Goal: Communication & Community: Share content

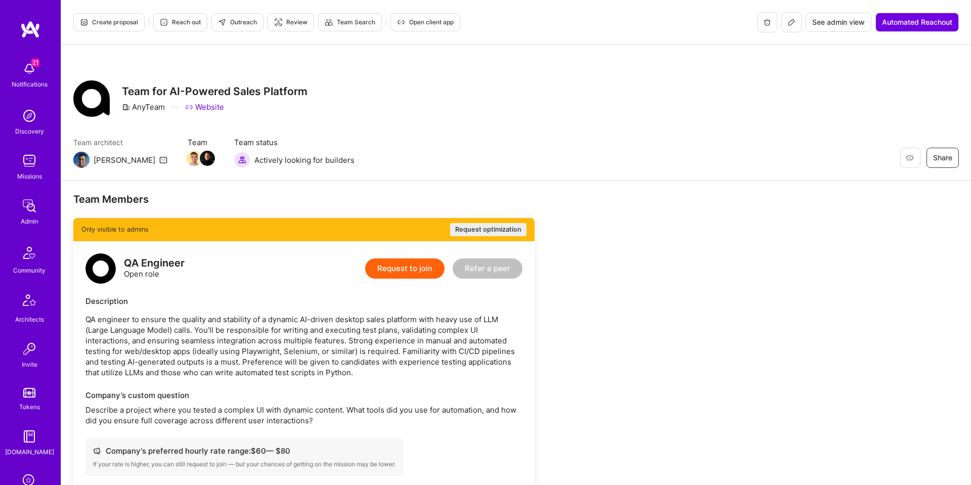
drag, startPoint x: 785, startPoint y: 21, endPoint x: 764, endPoint y: 40, distance: 29.0
click at [787, 21] on icon at bounding box center [791, 22] width 8 height 8
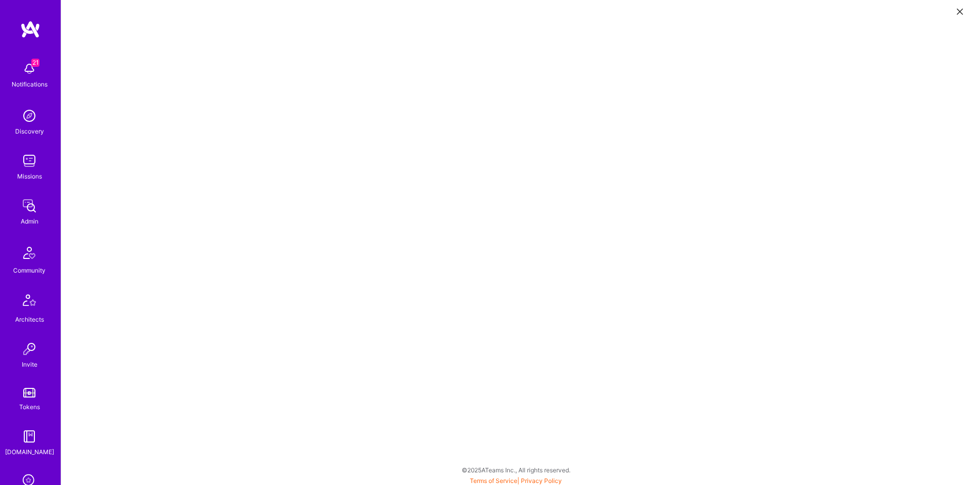
click at [960, 14] on icon at bounding box center [960, 12] width 6 height 6
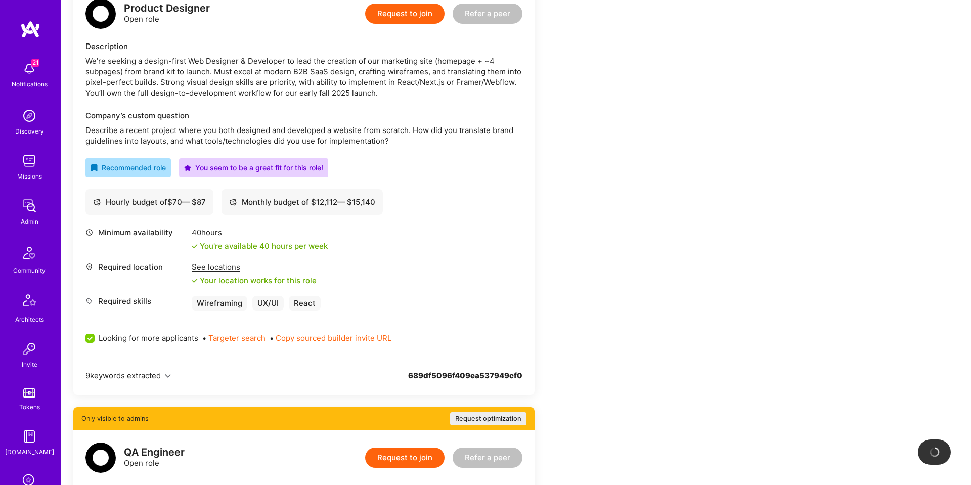
scroll to position [303, 0]
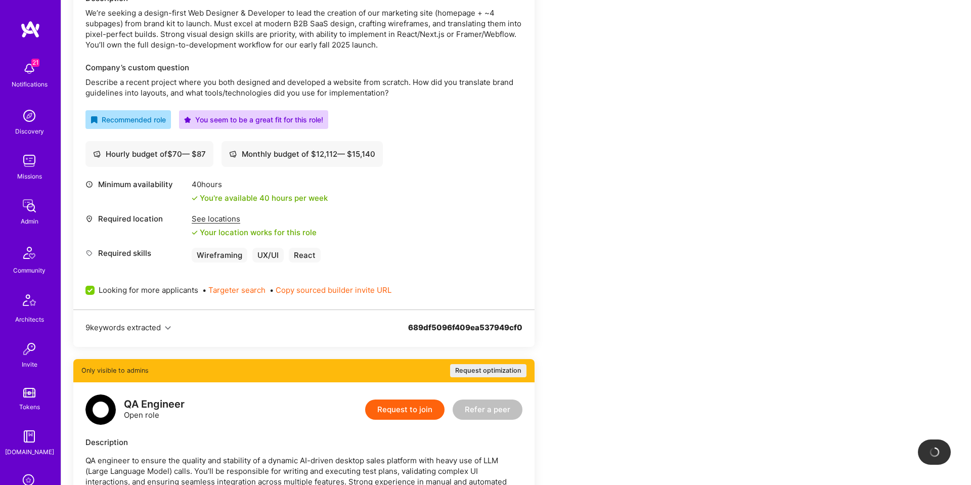
drag, startPoint x: 221, startPoint y: 209, endPoint x: 221, endPoint y: 221, distance: 12.6
click at [221, 209] on div "Minimum availability 40 hours You're available 40 hours per week Required locat…" at bounding box center [303, 220] width 437 height 83
click at [221, 221] on div "See locations" at bounding box center [254, 218] width 125 height 11
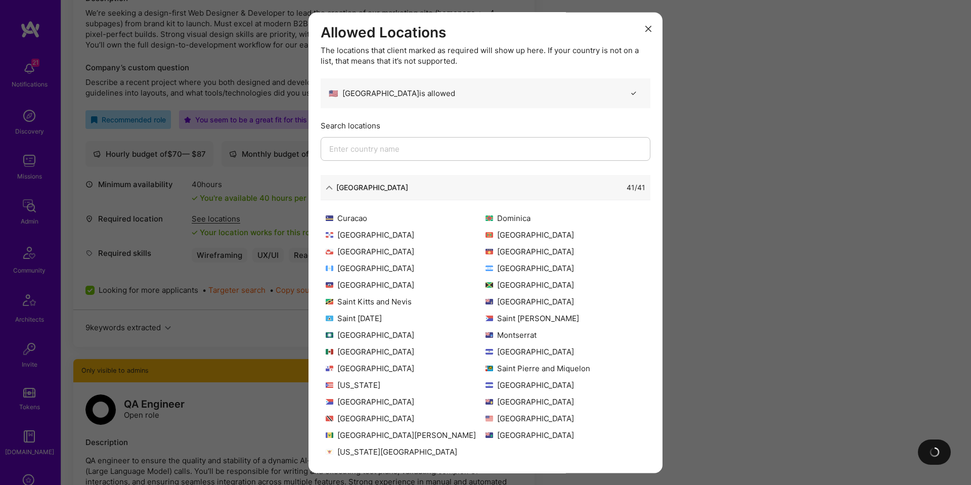
scroll to position [3, 0]
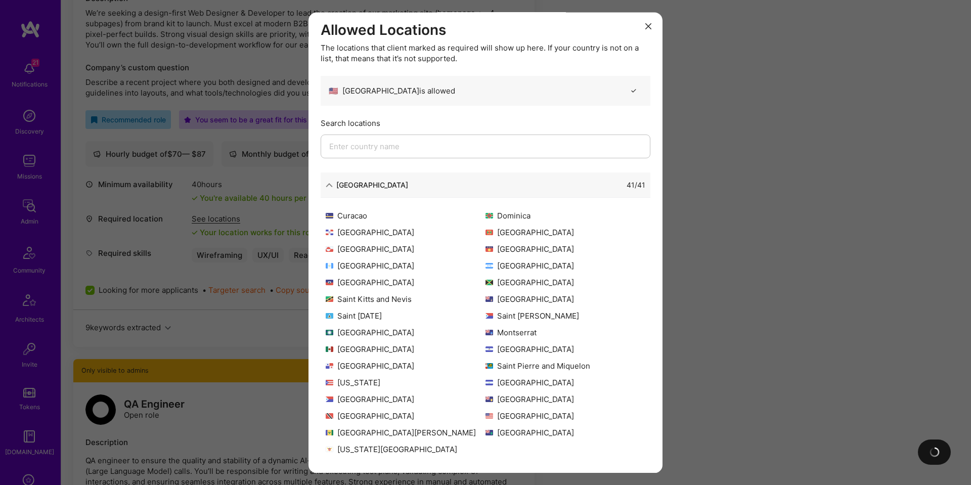
drag, startPoint x: 789, startPoint y: 222, endPoint x: 426, endPoint y: 111, distance: 380.2
click at [787, 221] on div "Allowed Locations The locations that client marked as required will show up her…" at bounding box center [485, 242] width 971 height 485
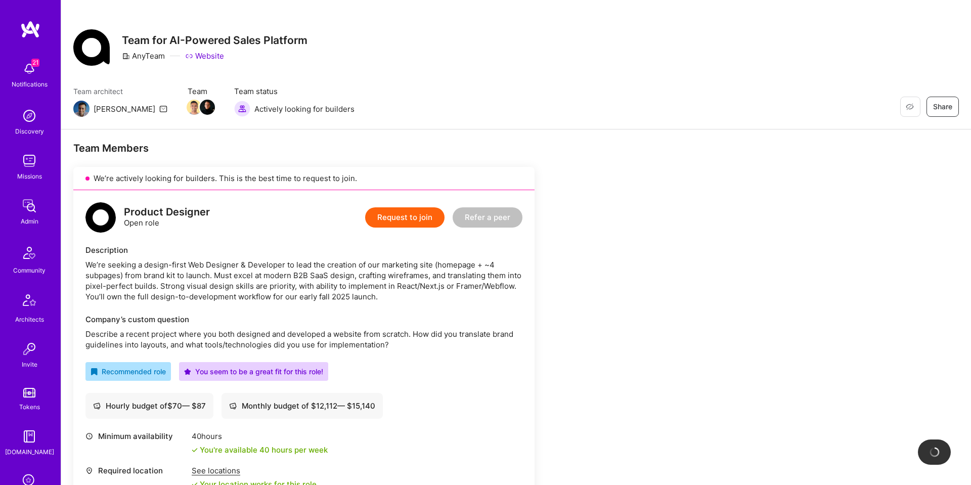
scroll to position [0, 0]
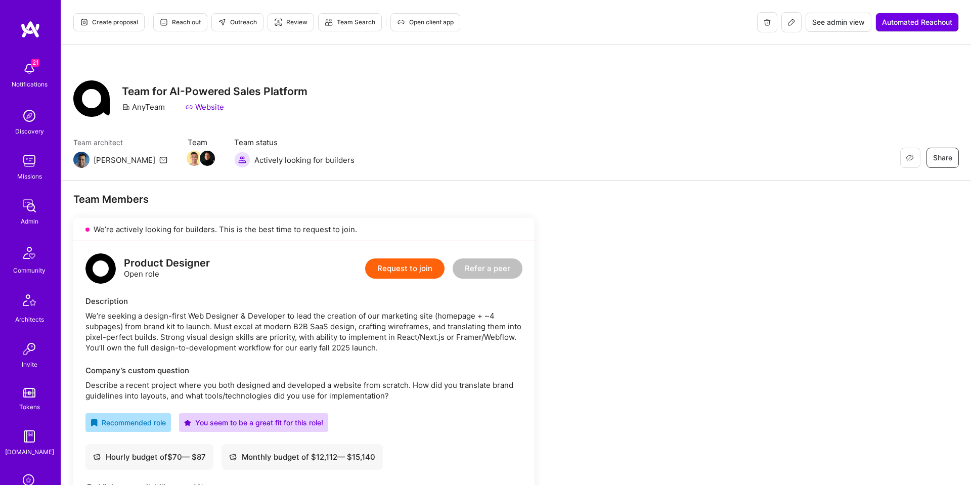
click at [226, 20] on span "Outreach" at bounding box center [237, 22] width 39 height 9
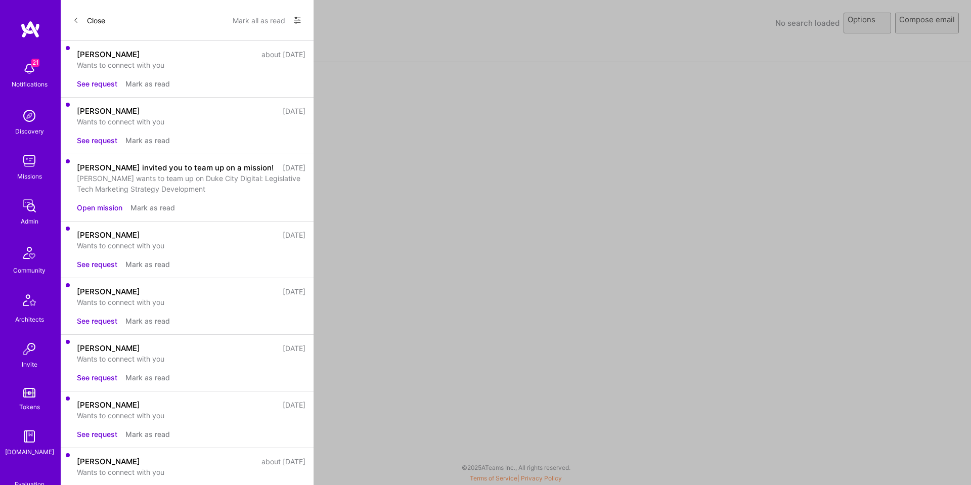
select select "rich-reachout"
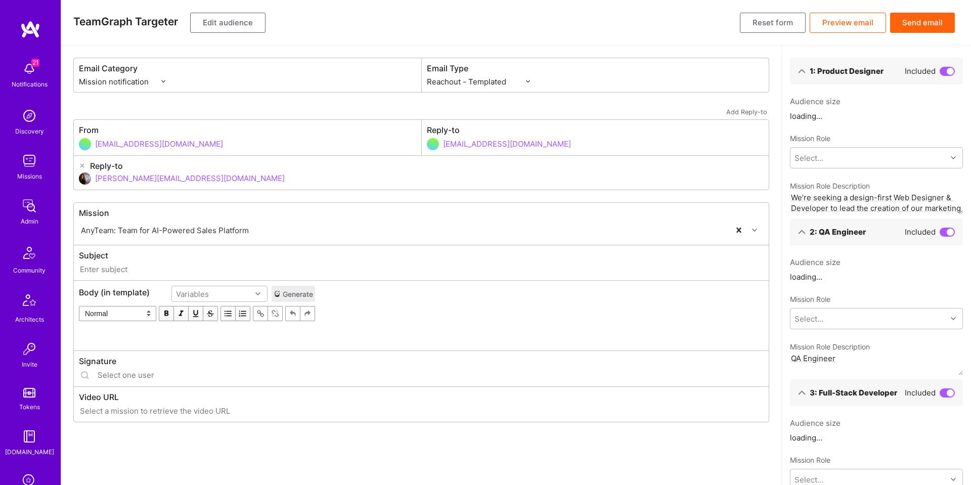
type input "A.Team // AnyTeam: Team for AI-Powered Sales Platform"
type input "luisteofilo@a.team"
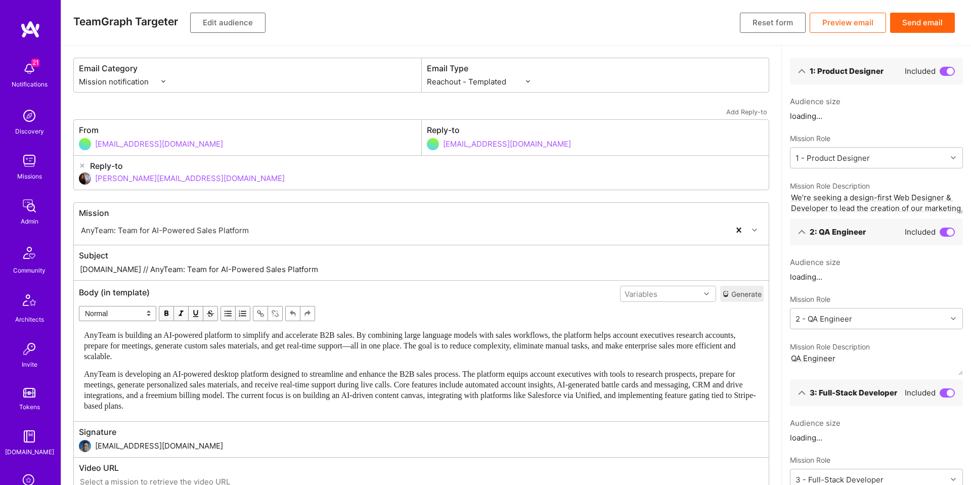
click at [219, 31] on button "Edit audience" at bounding box center [227, 23] width 75 height 20
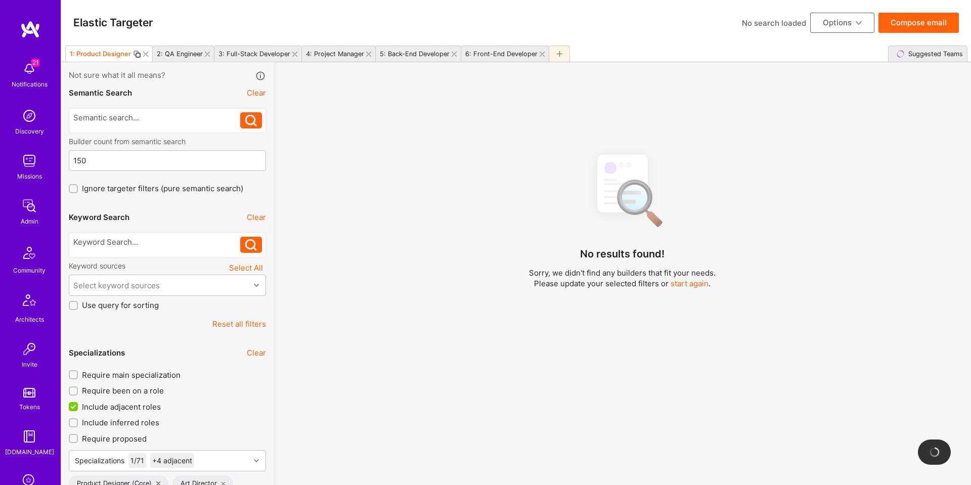
click at [205, 54] on icon at bounding box center [207, 54] width 5 height 5
click at [232, 55] on icon at bounding box center [233, 54] width 5 height 5
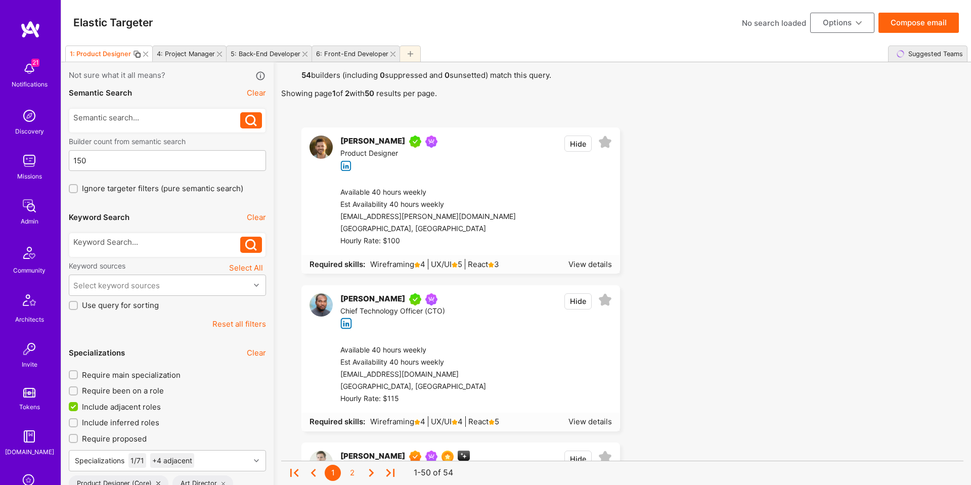
click at [219, 56] on icon at bounding box center [219, 54] width 5 height 5
click at [232, 52] on icon at bounding box center [231, 54] width 5 height 5
click at [232, 56] on div "6: Front-End Developer" at bounding box center [196, 54] width 88 height 16
click at [231, 56] on icon at bounding box center [233, 54] width 5 height 5
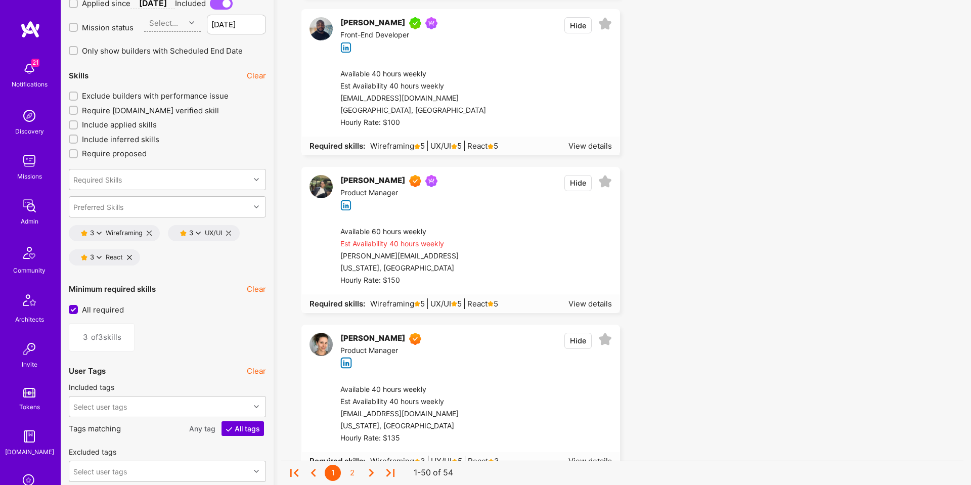
scroll to position [1378, 0]
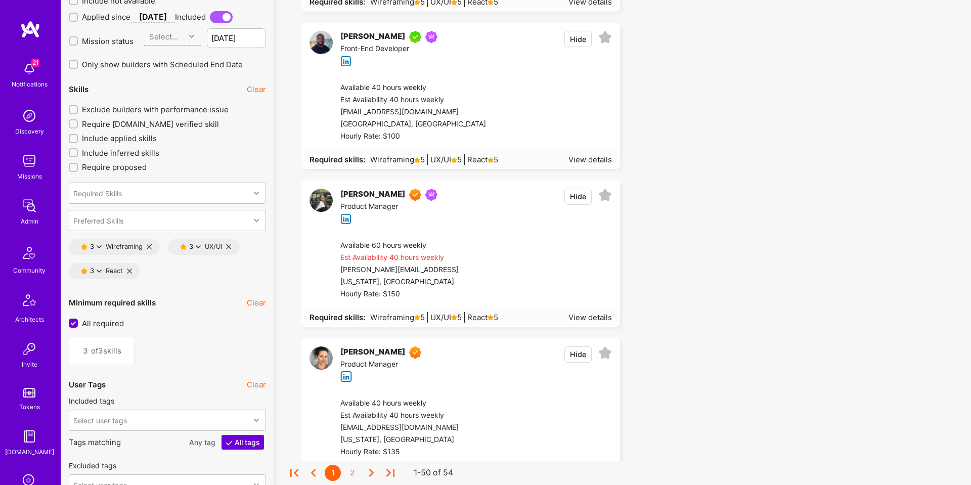
click at [97, 270] on icon at bounding box center [99, 270] width 5 height 5
click at [140, 384] on button "Preferred Skills" at bounding box center [144, 383] width 76 height 21
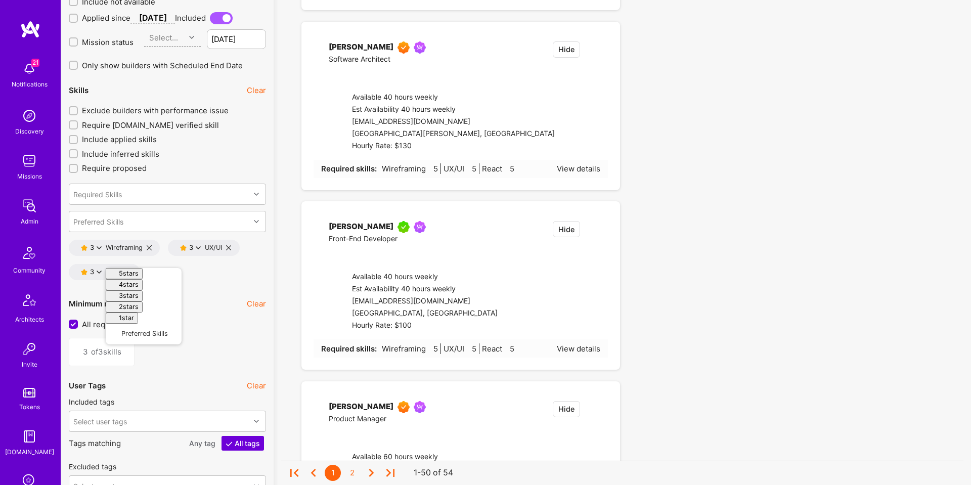
type input "2"
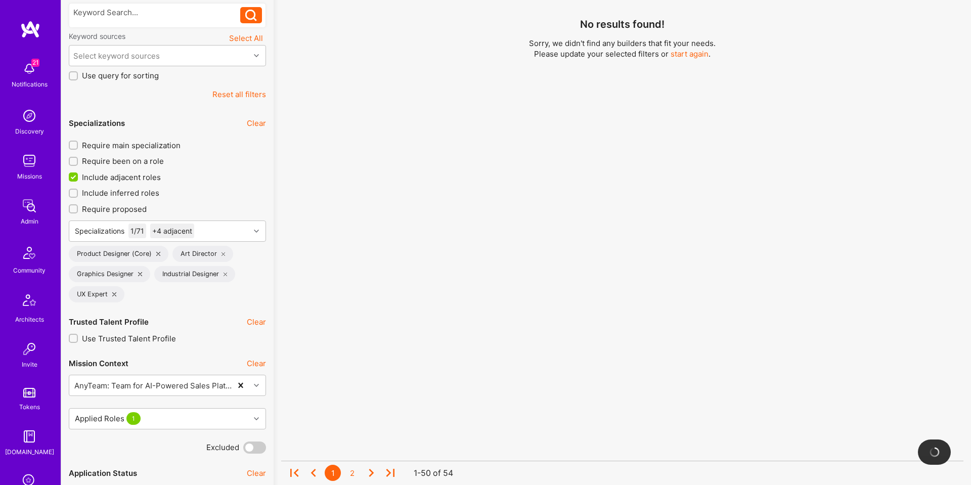
scroll to position [229, 0]
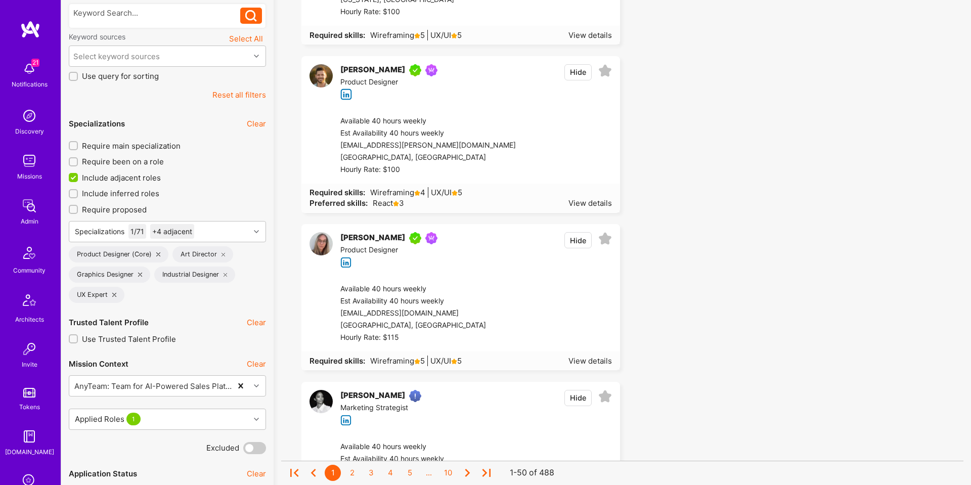
click at [228, 277] on div "Industrial Designer" at bounding box center [194, 274] width 81 height 16
click at [228, 274] on div "Industrial Designer" at bounding box center [194, 274] width 81 height 16
click at [225, 274] on icon at bounding box center [225, 275] width 4 height 4
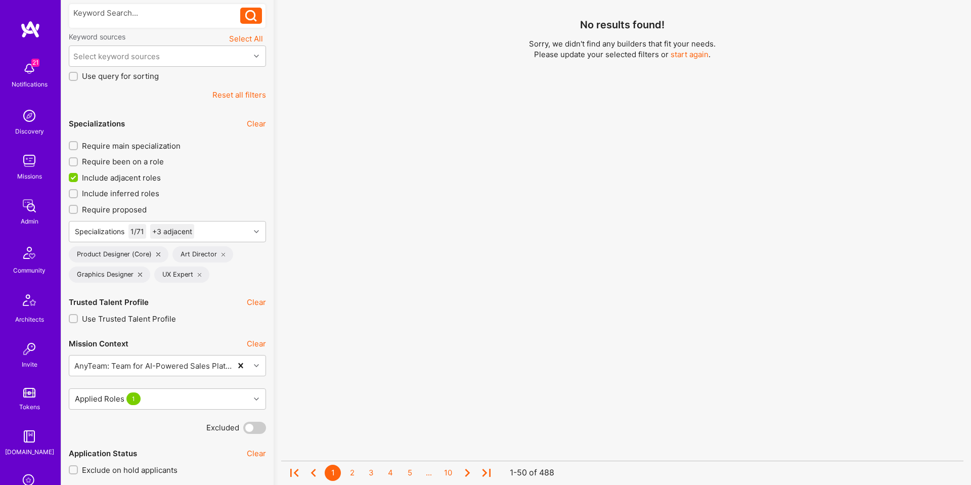
click at [221, 255] on icon at bounding box center [223, 254] width 4 height 4
click at [243, 255] on icon at bounding box center [244, 254] width 4 height 4
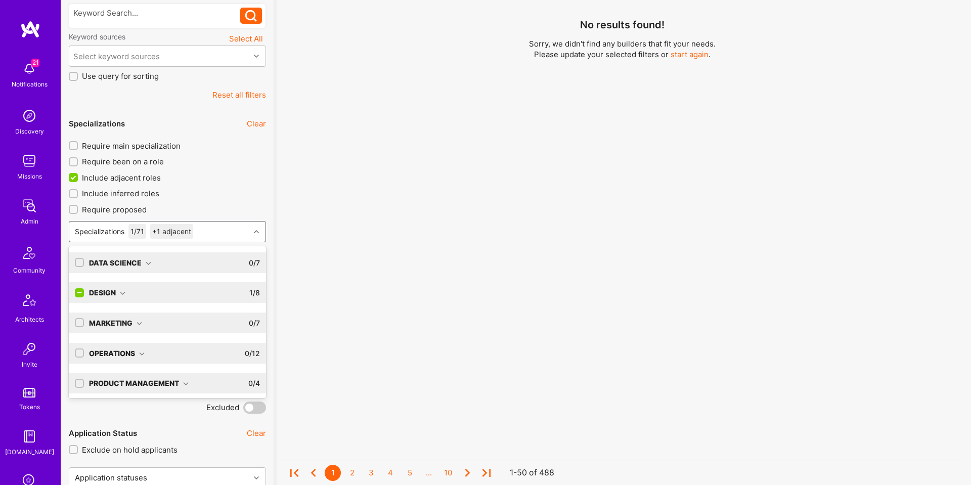
click at [228, 230] on div "Specializations 1 / 71 +1 adjacent" at bounding box center [159, 231] width 180 height 20
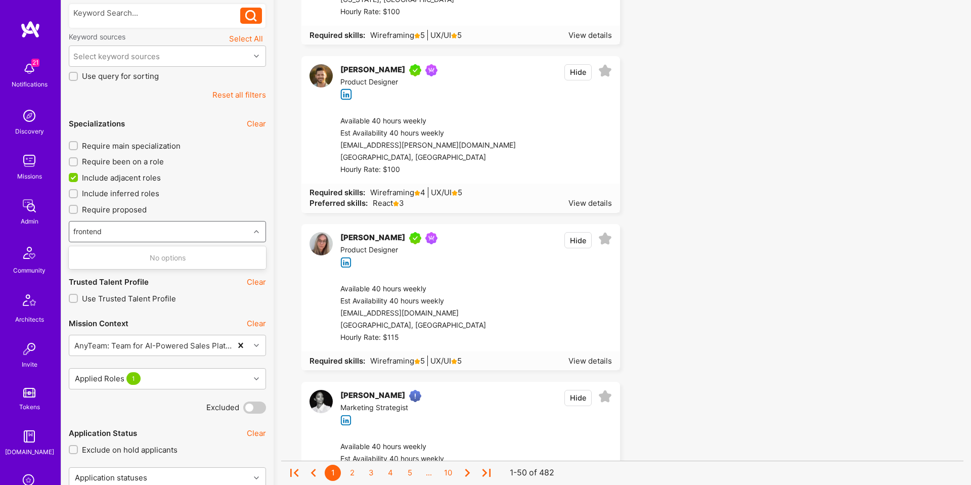
type input "frontend"
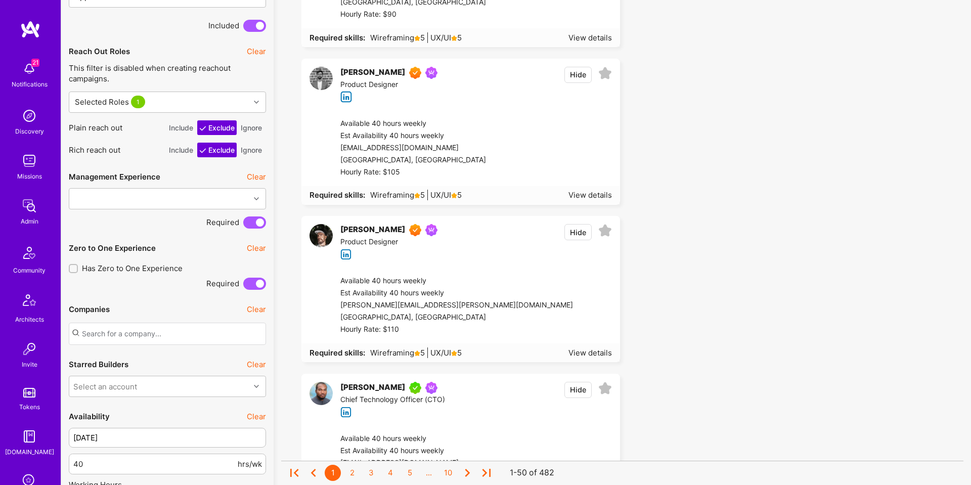
scroll to position [231, 0]
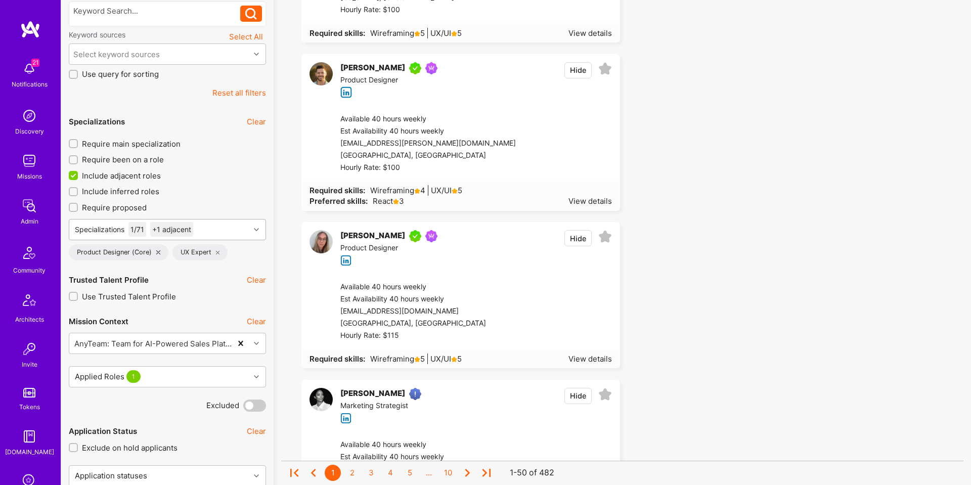
click at [223, 231] on div "Specializations 1 / 71 +1 adjacent" at bounding box center [159, 229] width 180 height 20
type input "front"
click at [180, 265] on div "Software Engineering" at bounding box center [139, 260] width 100 height 11
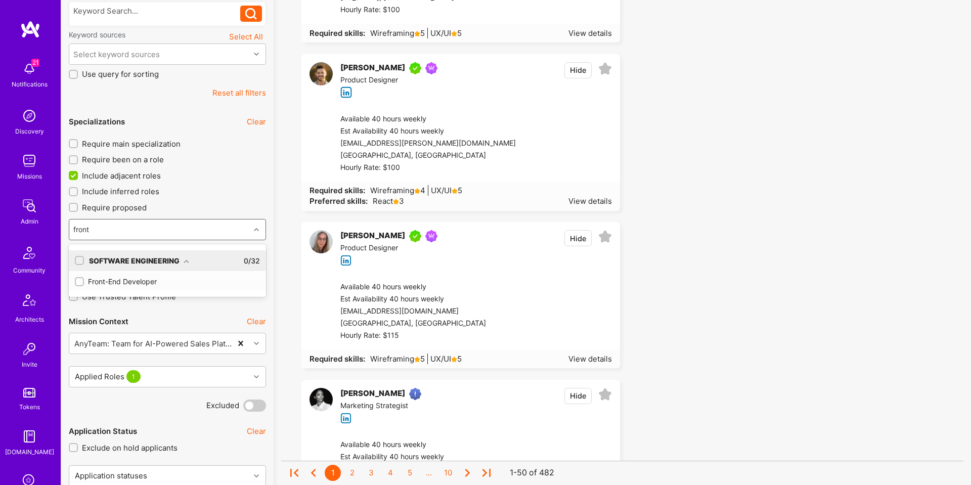
click at [174, 281] on div "Front-End Developer" at bounding box center [167, 281] width 185 height 11
checkbox input "true"
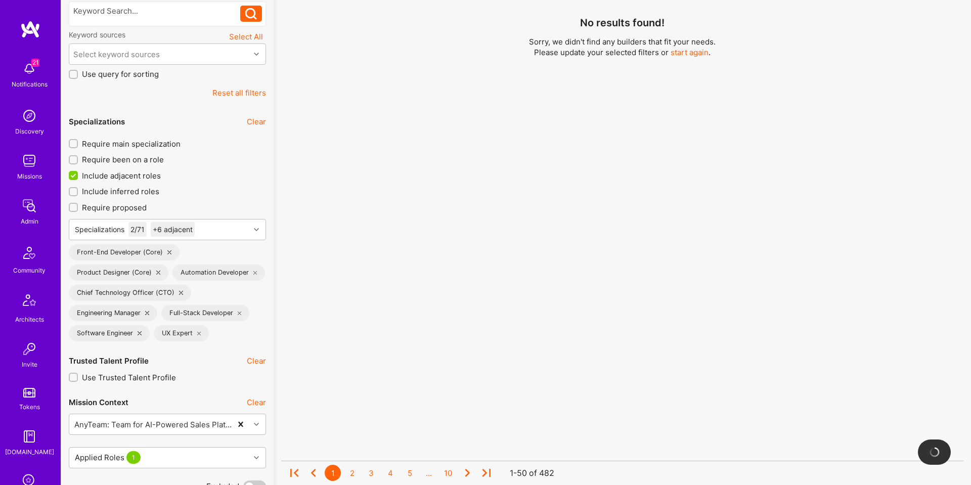
click at [107, 177] on span "Include adjacent roles" at bounding box center [121, 175] width 79 height 11
click at [79, 177] on input "Include adjacent roles" at bounding box center [74, 175] width 9 height 9
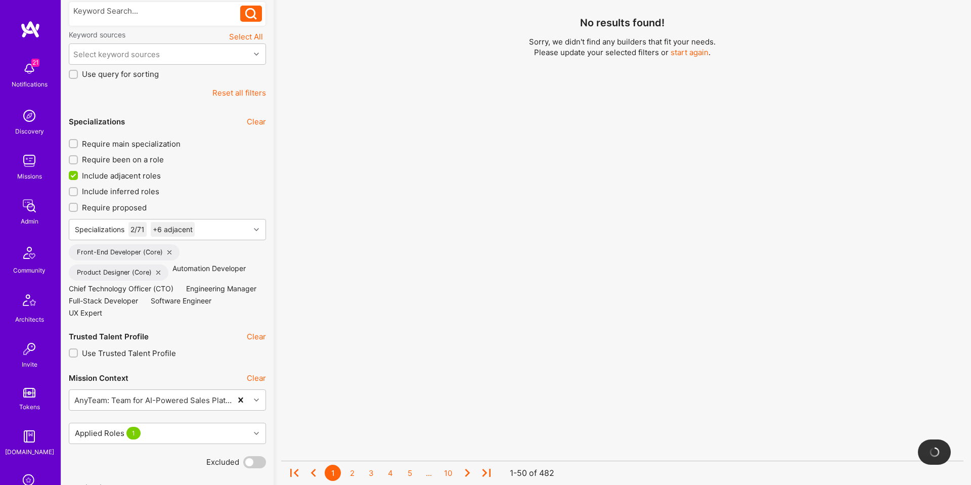
checkbox input "false"
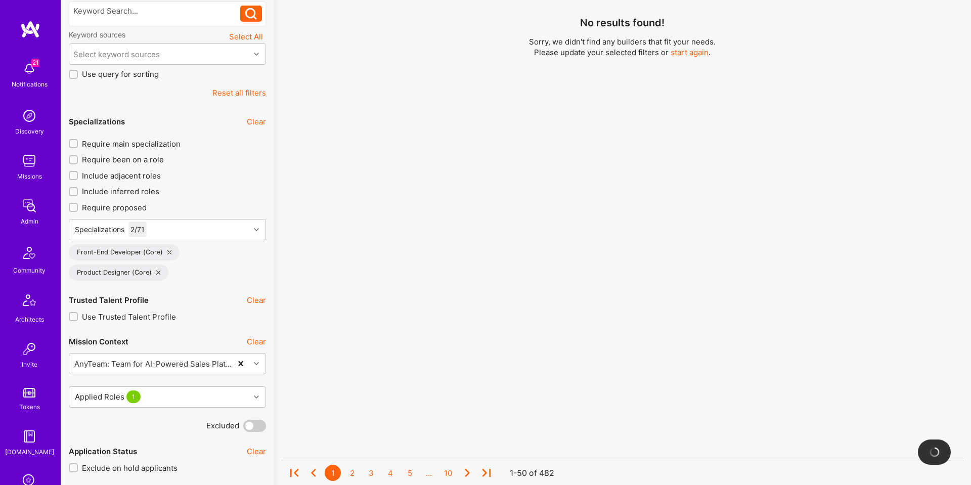
scroll to position [1, 0]
click at [98, 148] on span "Require main specialization" at bounding box center [131, 144] width 99 height 11
click at [78, 148] on input "Require main specialization" at bounding box center [74, 144] width 7 height 7
checkbox input "true"
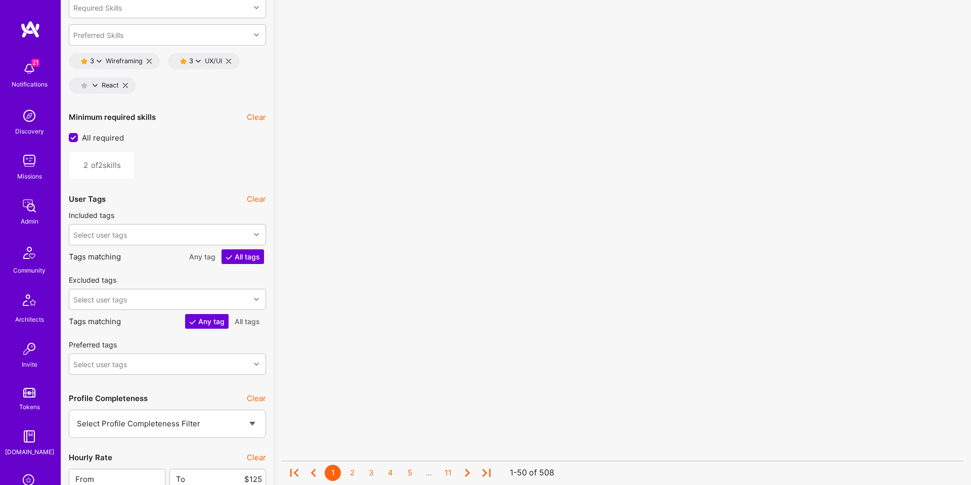
scroll to position [1524, 0]
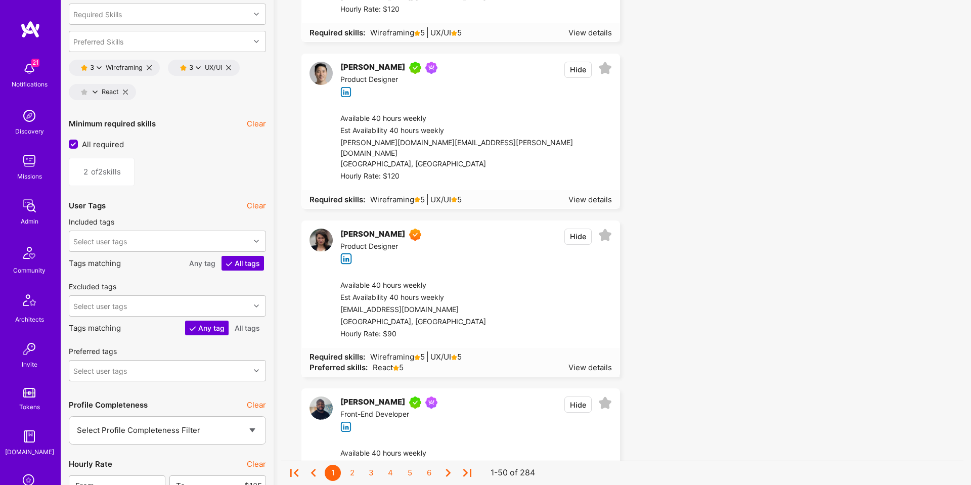
click at [93, 93] on icon at bounding box center [95, 91] width 5 height 5
click at [113, 124] on button "4 star s" at bounding box center [140, 119] width 76 height 21
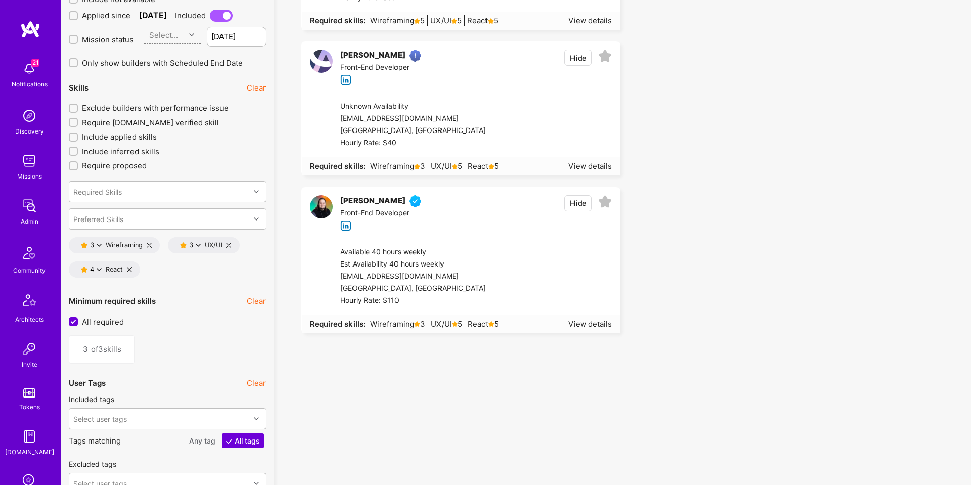
scroll to position [1346, 0]
click at [99, 269] on icon at bounding box center [99, 269] width 5 height 5
click at [134, 313] on button "3 star s" at bounding box center [144, 318] width 76 height 21
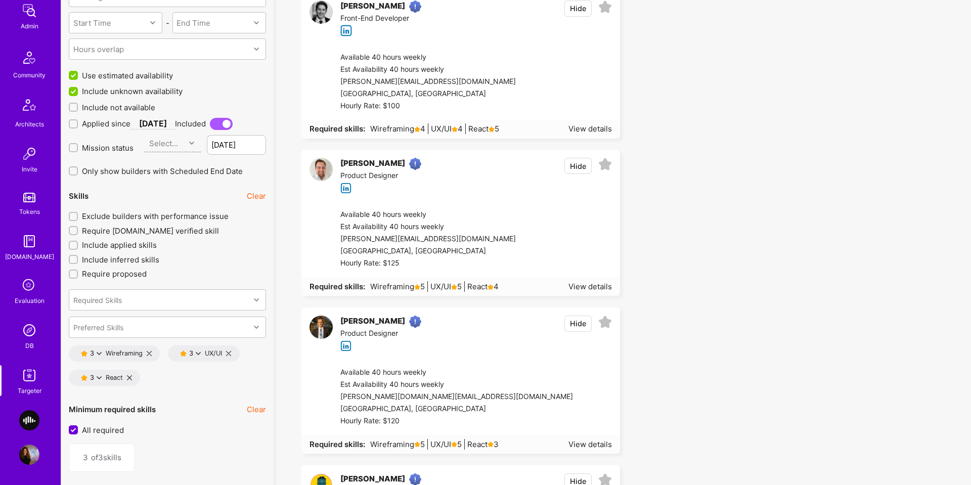
scroll to position [1251, 0]
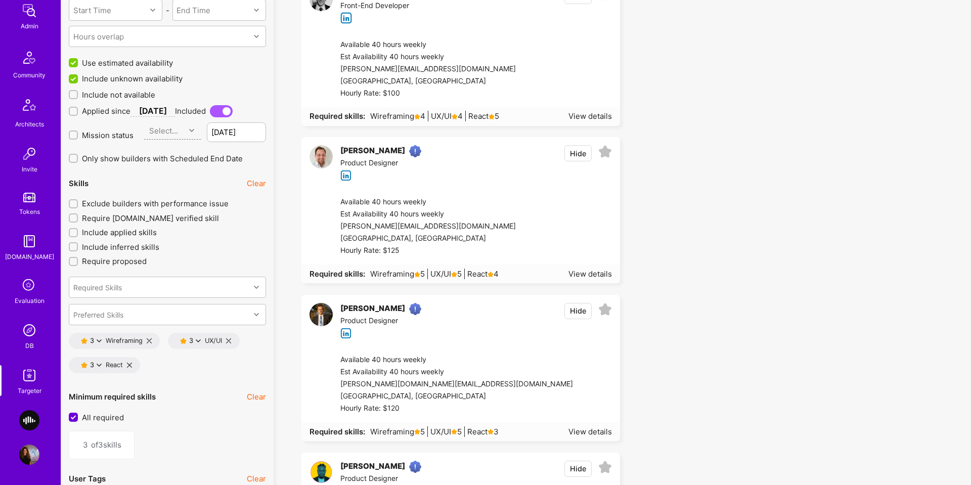
click at [146, 338] on div "3 Wireframing" at bounding box center [114, 341] width 91 height 16
drag, startPoint x: 148, startPoint y: 339, endPoint x: 140, endPoint y: 339, distance: 8.1
click at [148, 339] on icon at bounding box center [149, 340] width 5 height 5
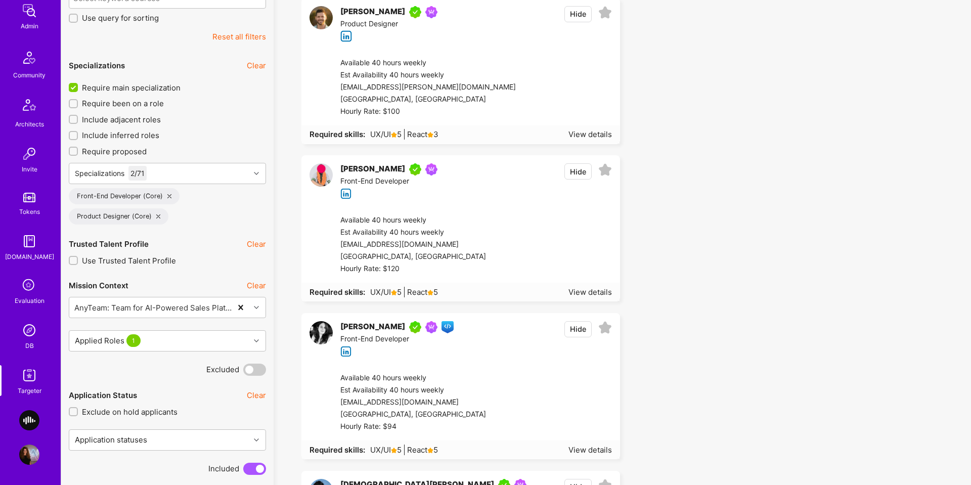
scroll to position [289, 0]
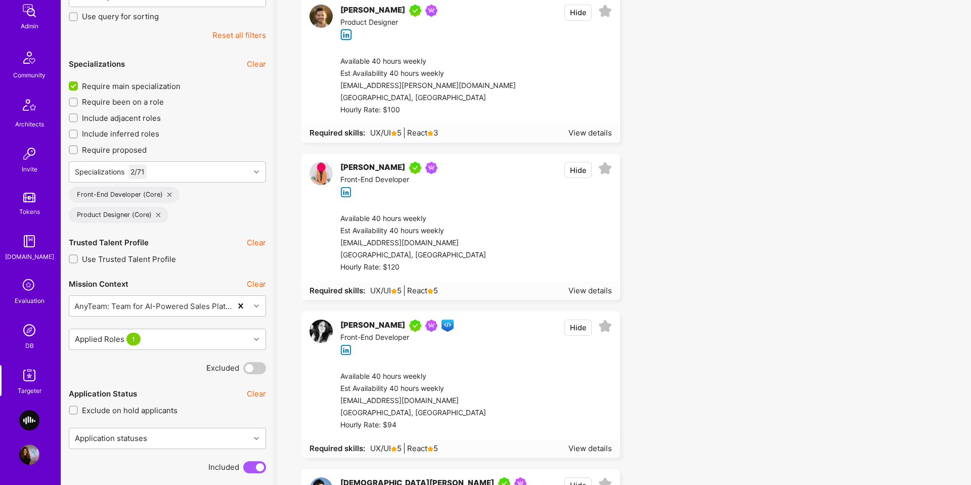
click at [168, 195] on icon at bounding box center [169, 195] width 4 height 4
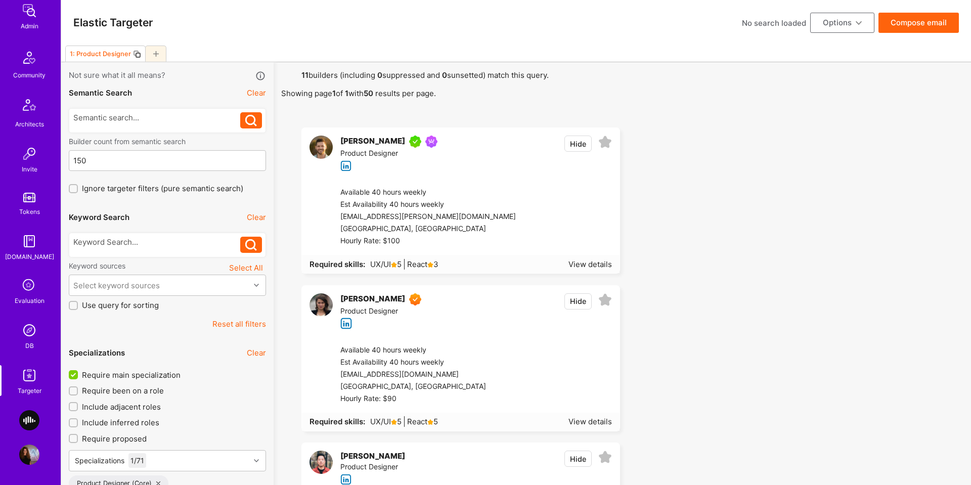
click at [550, 204] on div at bounding box center [564, 217] width 96 height 61
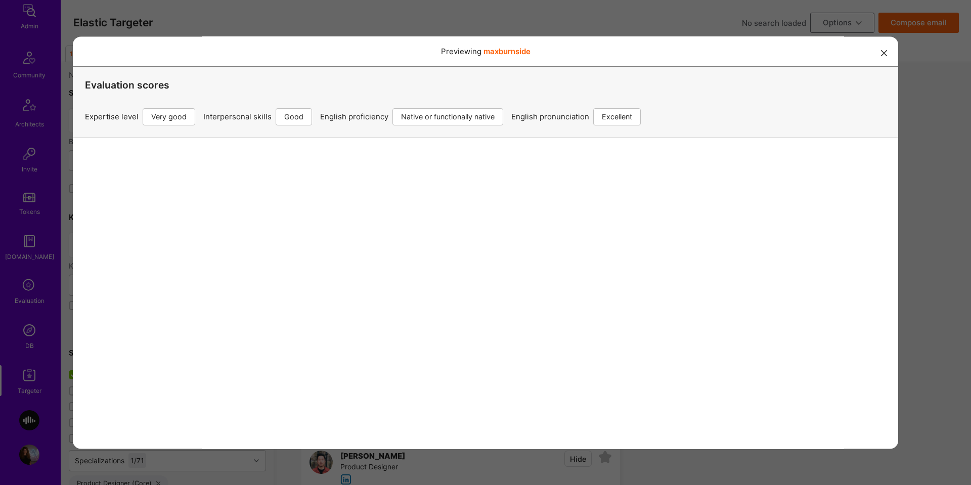
click at [934, 178] on div "Previewing maxburnside Evaluation scores Expertise level Very good Interpersona…" at bounding box center [485, 242] width 971 height 485
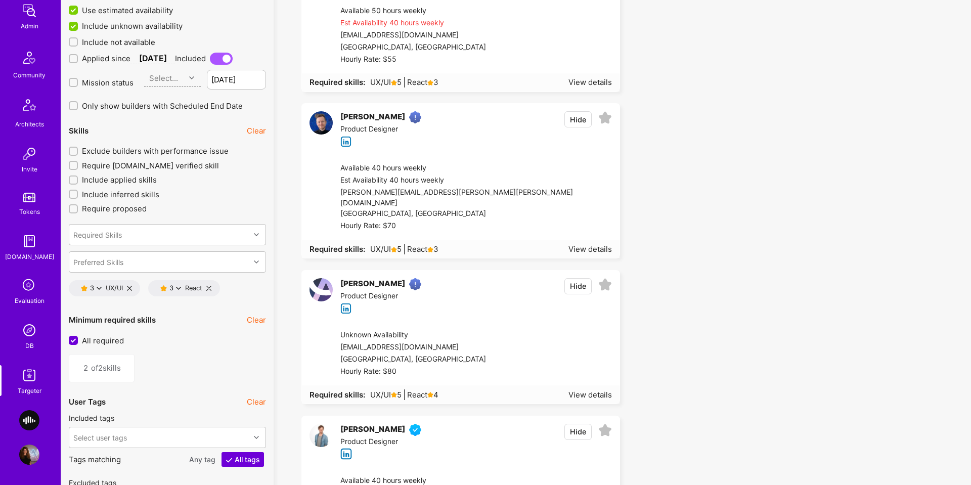
scroll to position [1279, 0]
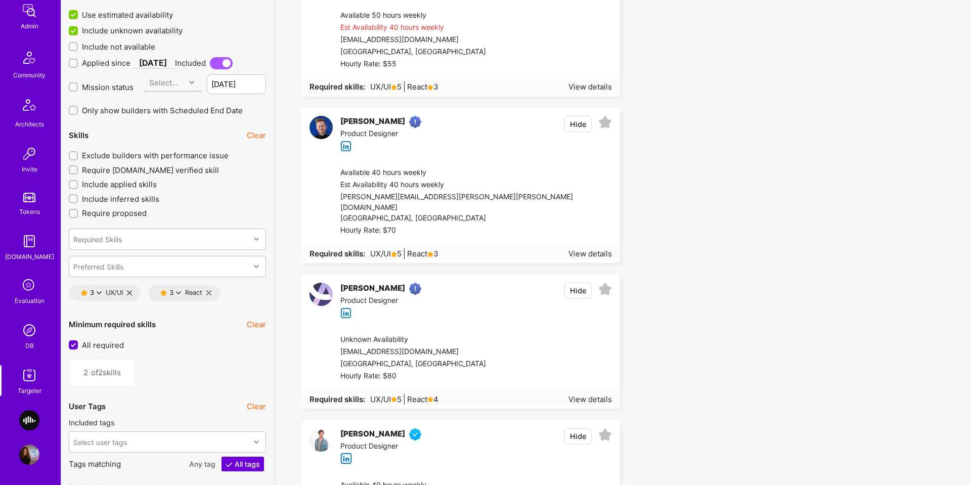
click at [180, 292] on icon at bounding box center [178, 292] width 5 height 5
drag, startPoint x: 249, startPoint y: 400, endPoint x: 238, endPoint y: 395, distance: 11.8
click at [249, 400] on button "Preferred Skills" at bounding box center [223, 404] width 76 height 21
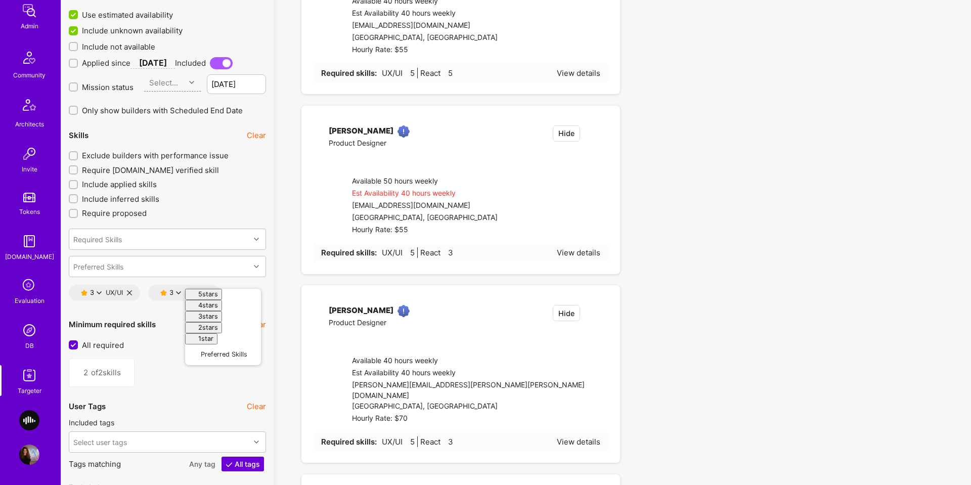
type input "1"
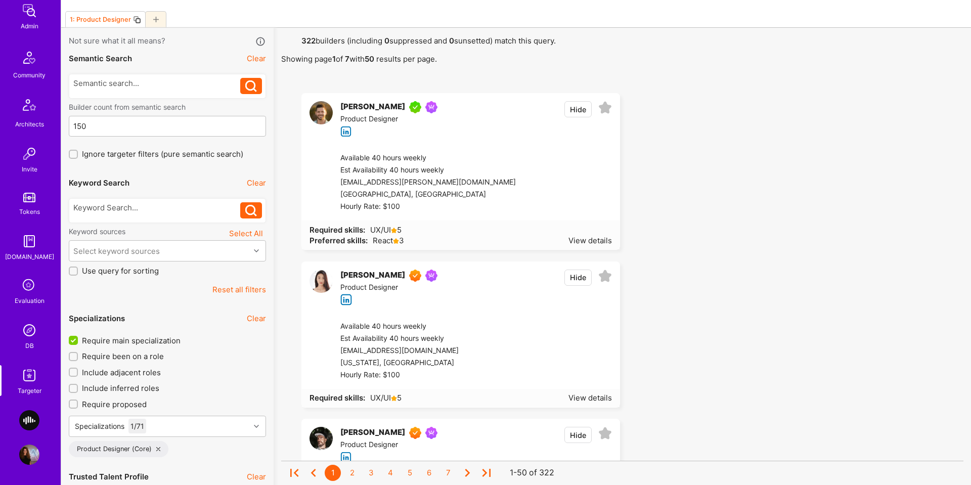
scroll to position [28, 0]
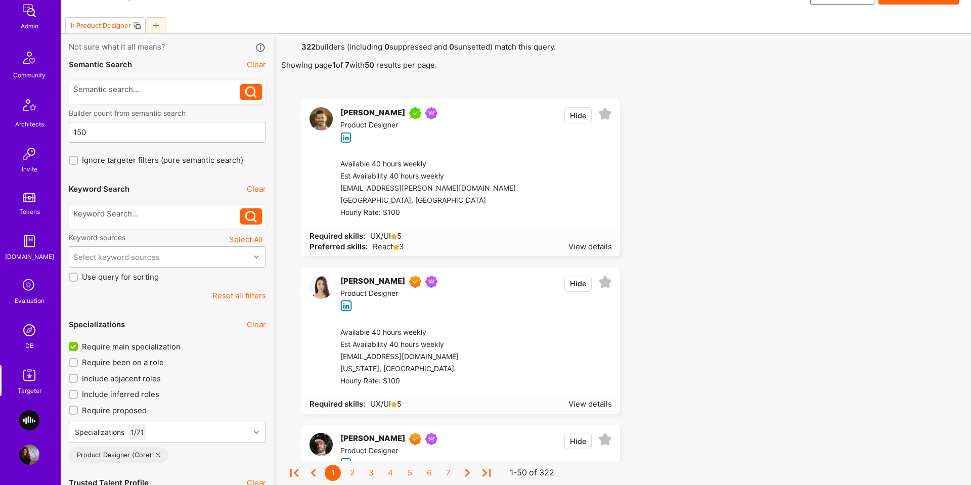
click at [195, 225] on div at bounding box center [167, 216] width 197 height 25
click at [195, 222] on div at bounding box center [156, 216] width 167 height 16
click at [211, 223] on div at bounding box center [156, 216] width 167 height 16
click at [198, 215] on div at bounding box center [156, 213] width 167 height 11
click at [248, 215] on icon at bounding box center [251, 217] width 12 height 12
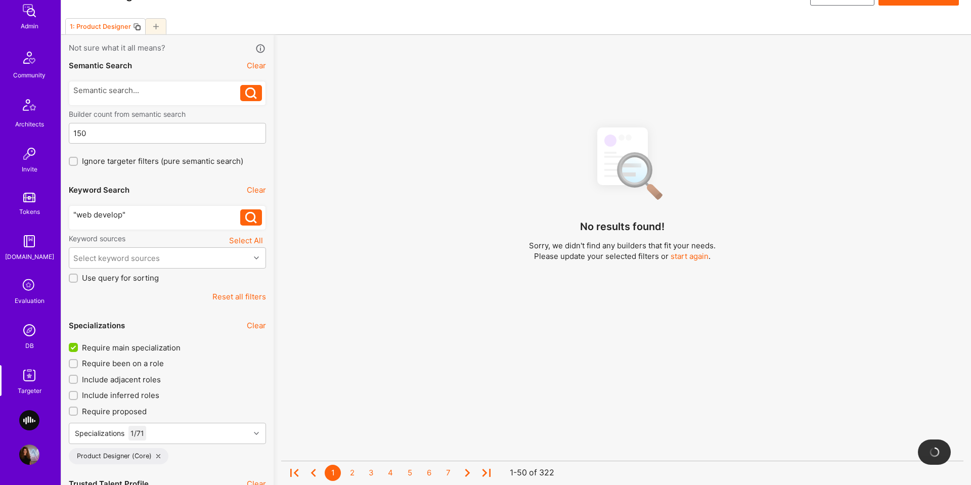
scroll to position [27, 0]
drag, startPoint x: 249, startPoint y: 214, endPoint x: 189, endPoint y: 215, distance: 60.7
click at [249, 214] on icon at bounding box center [251, 218] width 12 height 12
drag, startPoint x: 139, startPoint y: 215, endPoint x: 43, endPoint y: 217, distance: 95.6
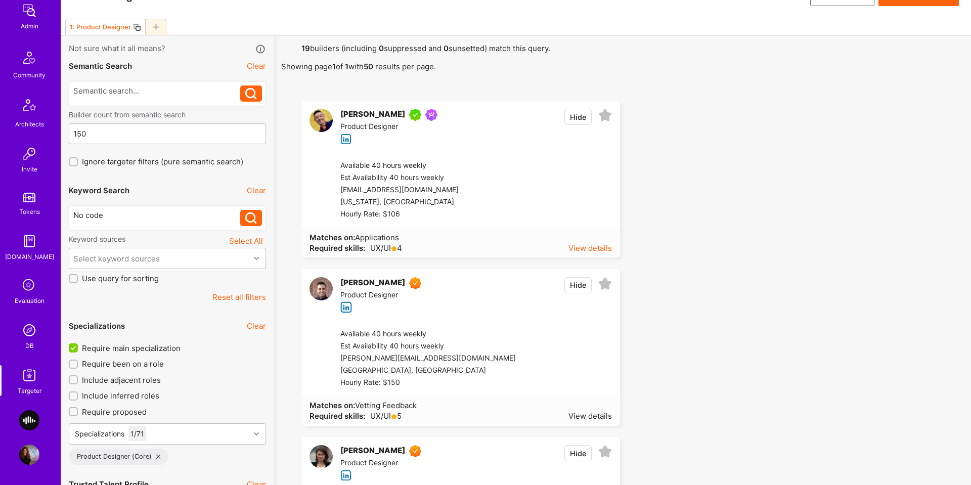
click at [595, 250] on div "View details" at bounding box center [589, 248] width 43 height 11
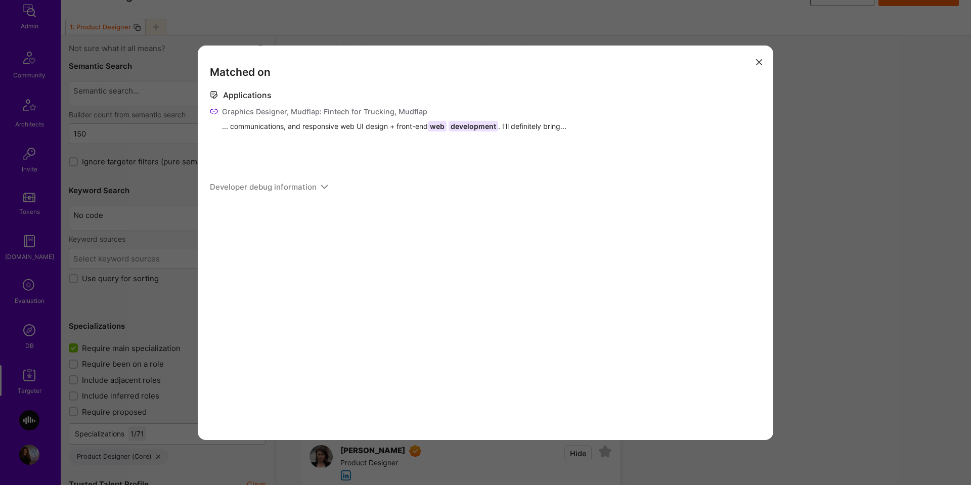
click at [804, 216] on div "Matched on Applications Graphics Designer, Mudflap: Fintech for Trucking, Mudfl…" at bounding box center [485, 242] width 971 height 485
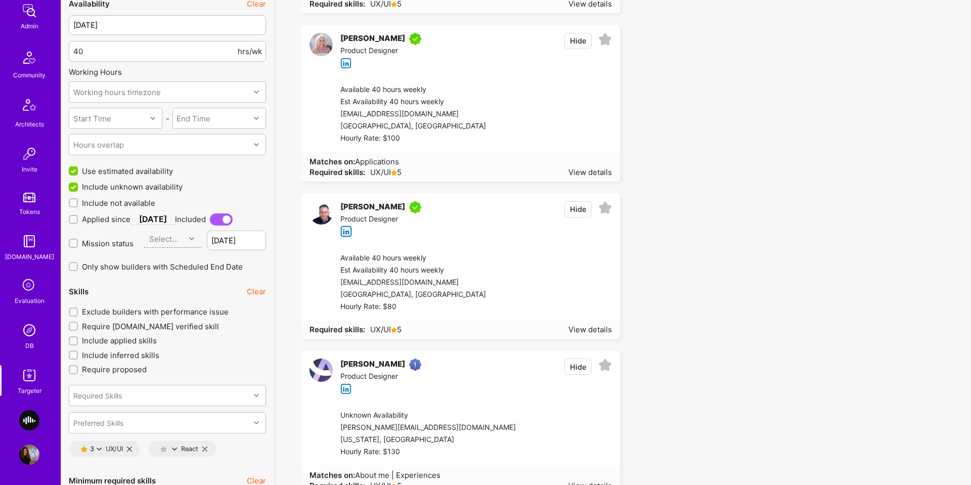
scroll to position [1125, 0]
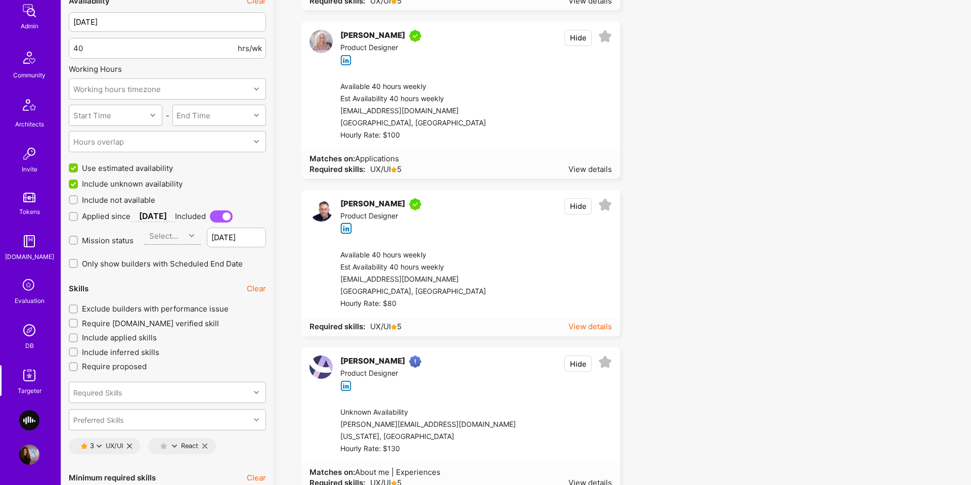
click at [589, 326] on div "View details" at bounding box center [589, 326] width 43 height 11
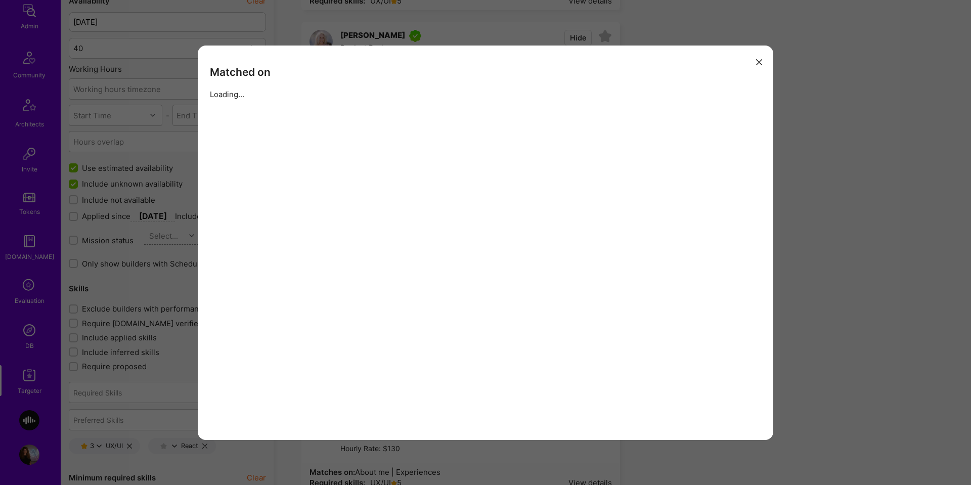
scroll to position [1126, 0]
drag, startPoint x: 808, startPoint y: 221, endPoint x: 760, endPoint y: 213, distance: 48.6
click at [800, 220] on div "Matched on No matches on results found Developer debug information" at bounding box center [485, 242] width 971 height 485
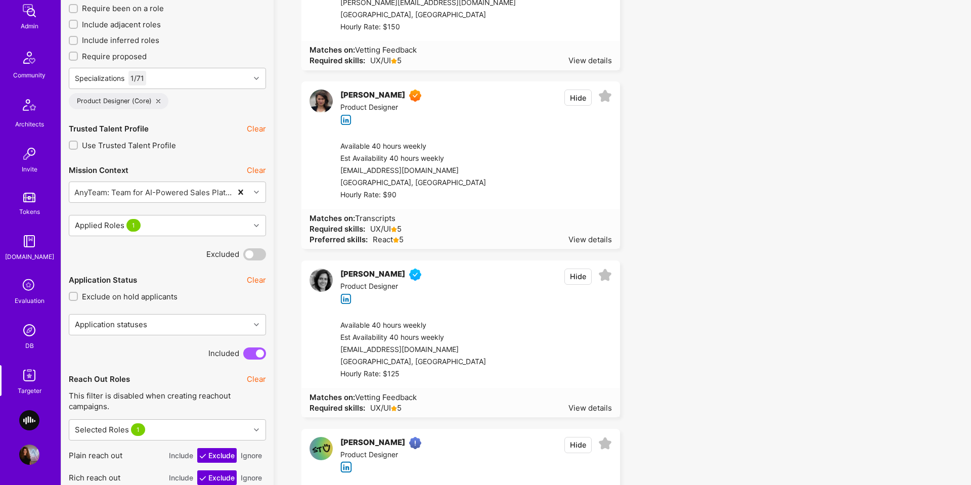
scroll to position [397, 0]
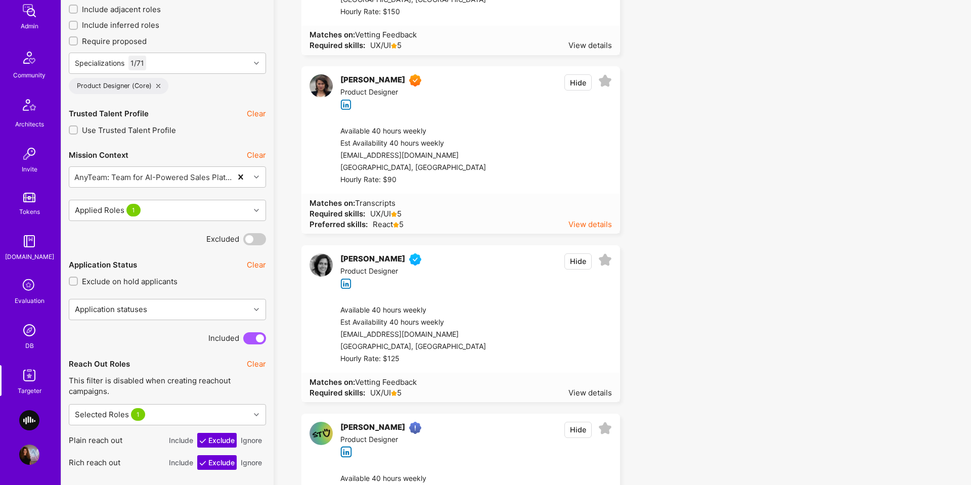
click at [591, 225] on div "View details" at bounding box center [589, 224] width 43 height 11
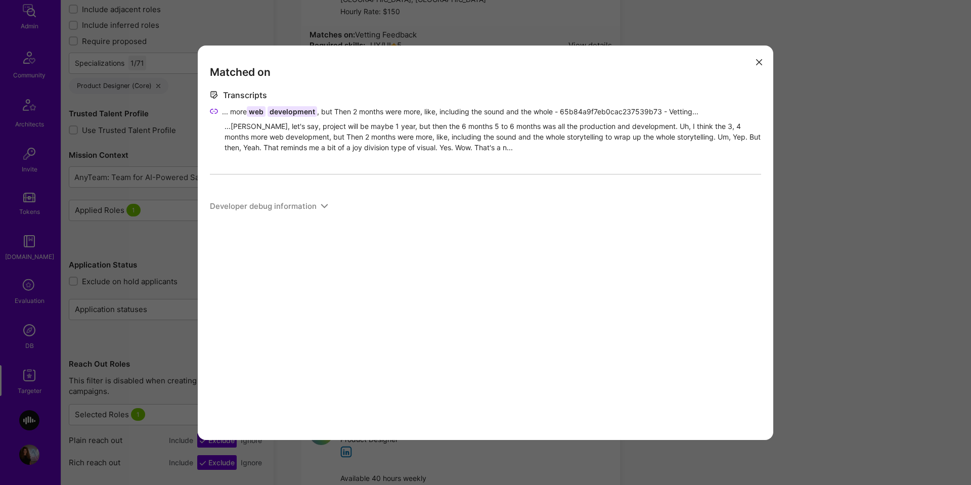
drag, startPoint x: 869, startPoint y: 197, endPoint x: 741, endPoint y: 209, distance: 128.5
click at [868, 197] on div "Matched on Transcripts ... more web development , but Then 2 months were more, …" at bounding box center [485, 242] width 971 height 485
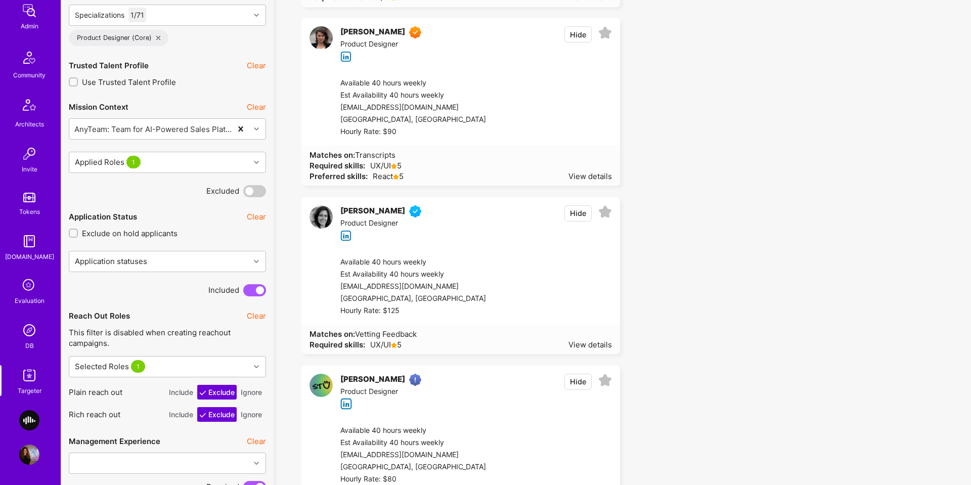
scroll to position [473, 0]
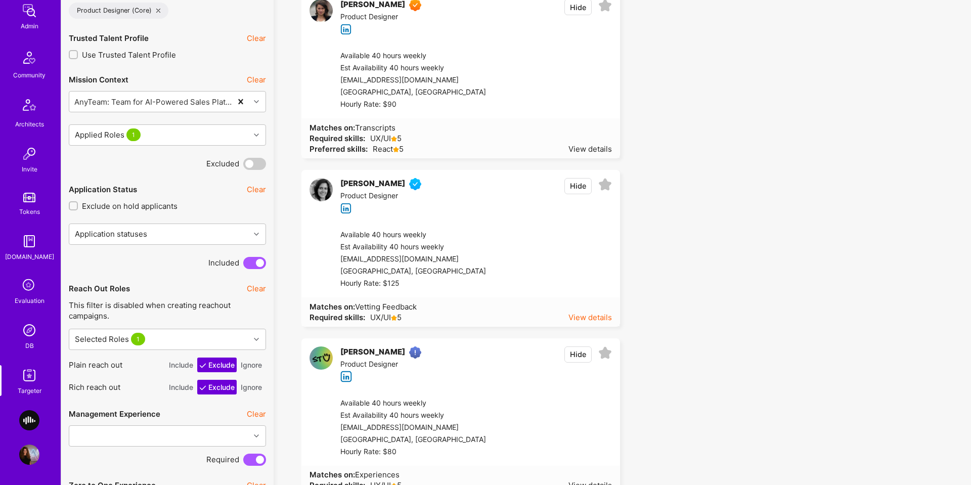
click at [601, 320] on div "View details" at bounding box center [589, 317] width 43 height 11
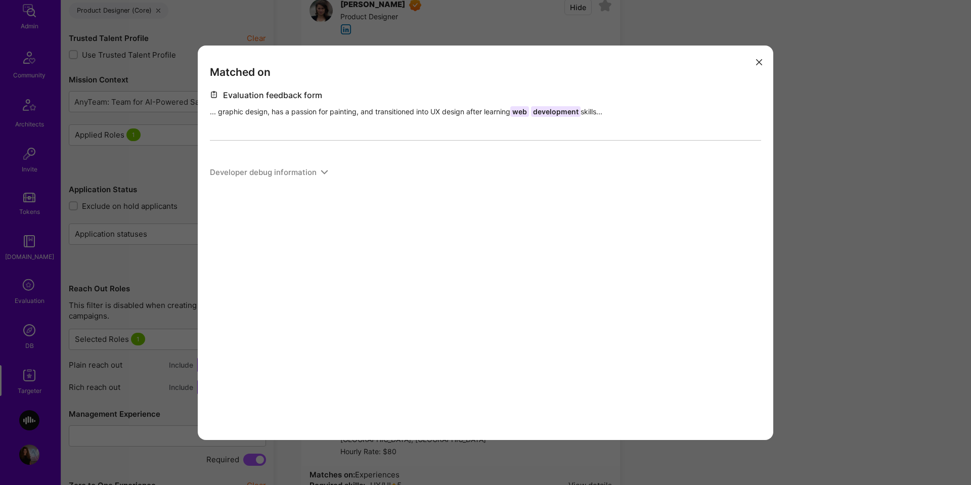
click at [840, 186] on div "Matched on Evaluation feedback form ... graphic design, has a passion for paint…" at bounding box center [485, 242] width 971 height 485
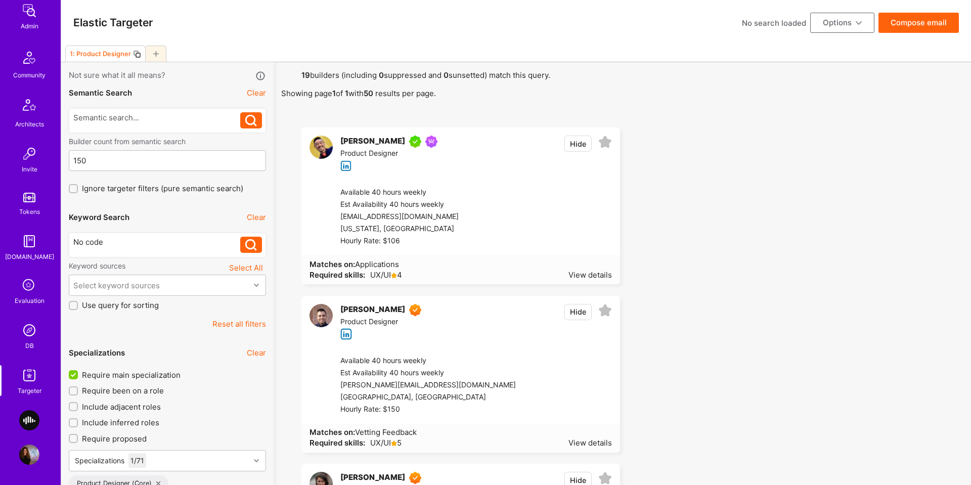
scroll to position [0, 0]
drag, startPoint x: 138, startPoint y: 56, endPoint x: 142, endPoint y: 64, distance: 8.6
click at [138, 56] on icon at bounding box center [137, 54] width 8 height 8
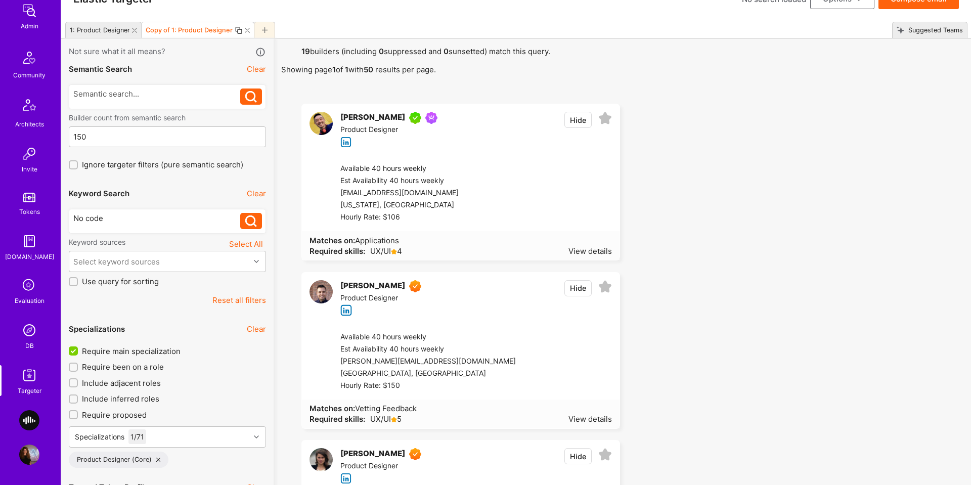
scroll to position [24, 0]
click at [167, 223] on div "No code" at bounding box center [156, 220] width 167 height 16
click at [199, 219] on div "No code" at bounding box center [156, 217] width 167 height 11
click at [72, 221] on div "No code" No code"" at bounding box center [167, 220] width 197 height 25
click at [74, 219] on div "No code"" at bounding box center [156, 217] width 167 height 11
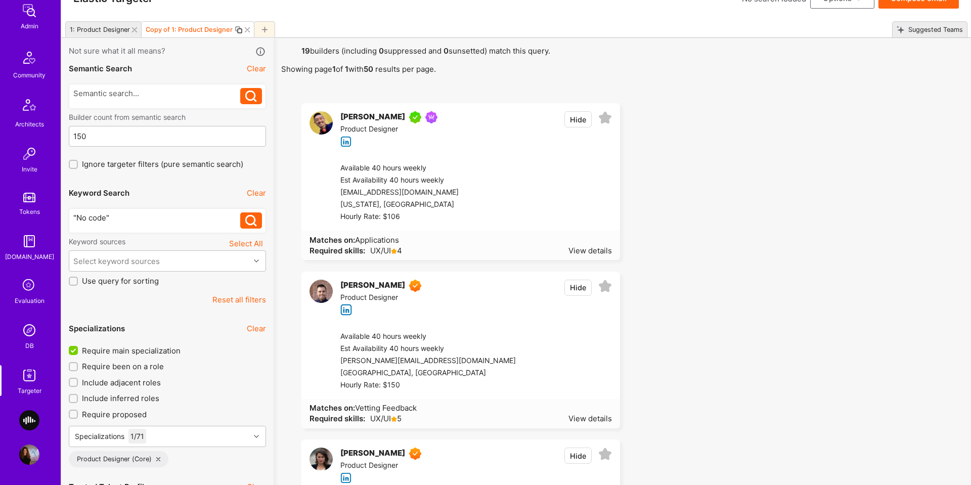
drag, startPoint x: 254, startPoint y: 220, endPoint x: 232, endPoint y: 226, distance: 22.4
click at [254, 220] on icon at bounding box center [251, 221] width 12 height 12
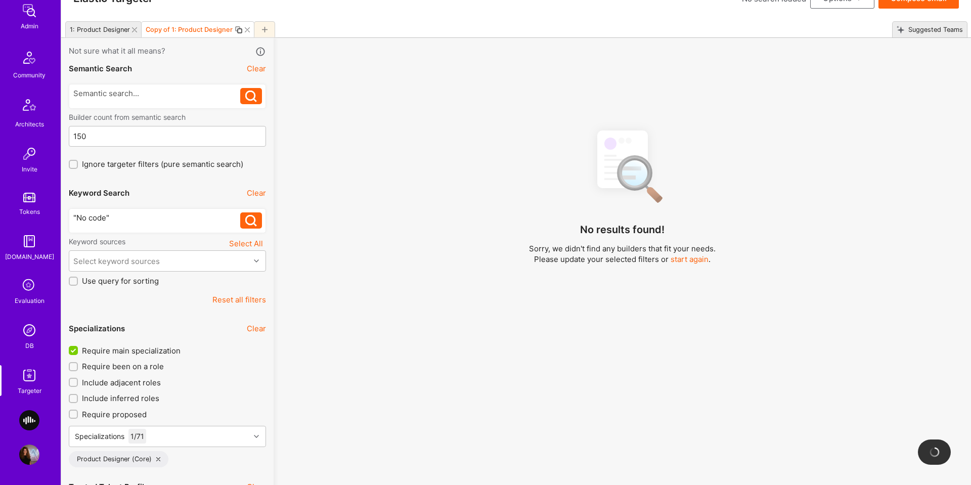
drag, startPoint x: 91, startPoint y: 33, endPoint x: 99, endPoint y: 32, distance: 8.2
click at [92, 33] on div "1: Product Designer" at bounding box center [98, 29] width 64 height 15
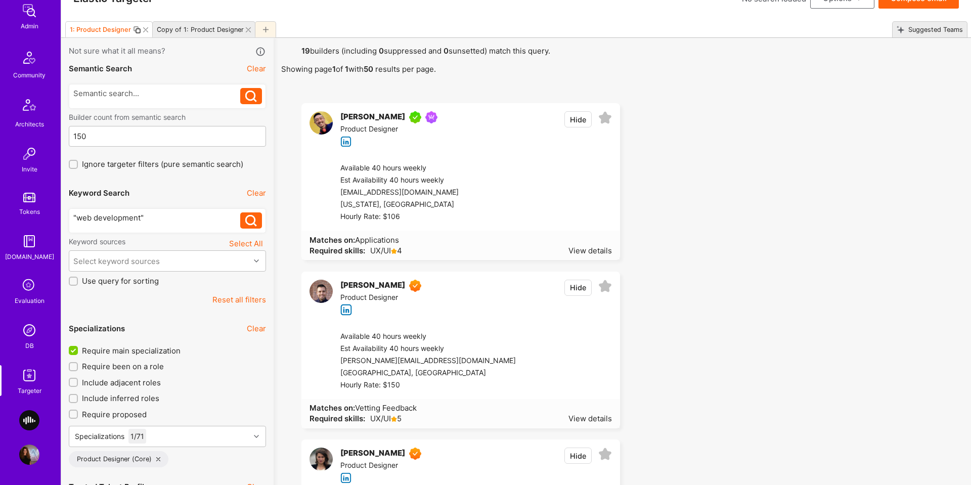
click at [109, 223] on div ""web development"" at bounding box center [156, 220] width 167 height 16
click at [107, 219] on div ""web development"" at bounding box center [156, 217] width 167 height 11
click at [78, 283] on label "Use query for sorting" at bounding box center [167, 281] width 197 height 11
click at [78, 283] on input "Use query for sorting" at bounding box center [74, 281] width 7 height 7
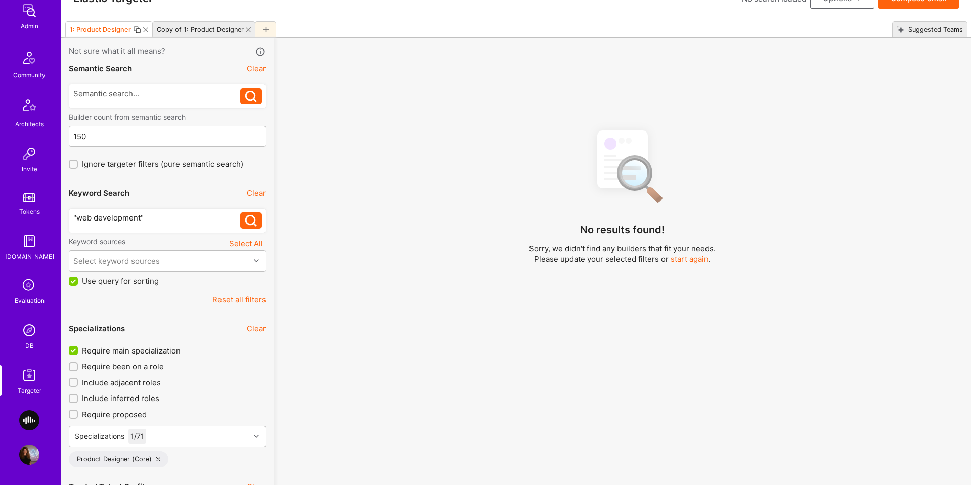
click at [78, 283] on label "Use query for sorting" at bounding box center [167, 281] width 197 height 11
click at [78, 283] on input "Use query for sorting" at bounding box center [74, 281] width 9 height 9
checkbox input "false"
click at [208, 33] on div "Copy of 1: Product Designer" at bounding box center [198, 29] width 91 height 15
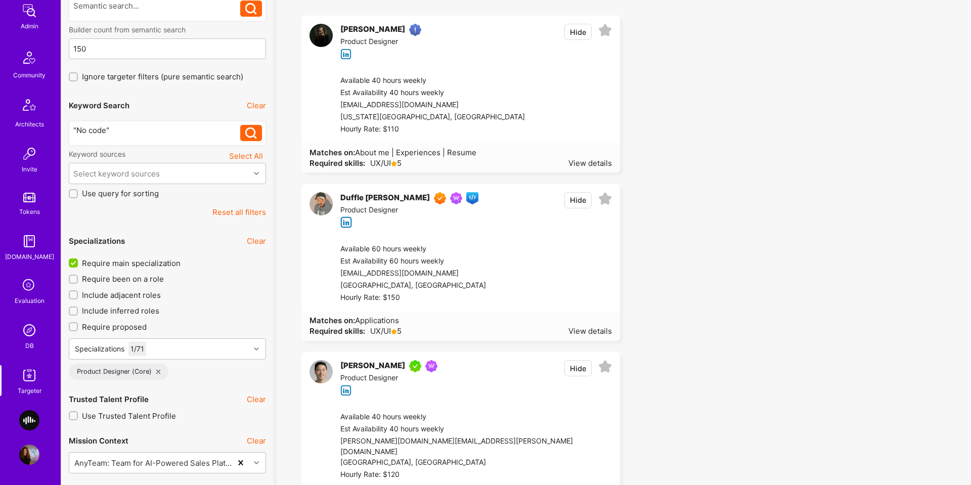
scroll to position [128, 0]
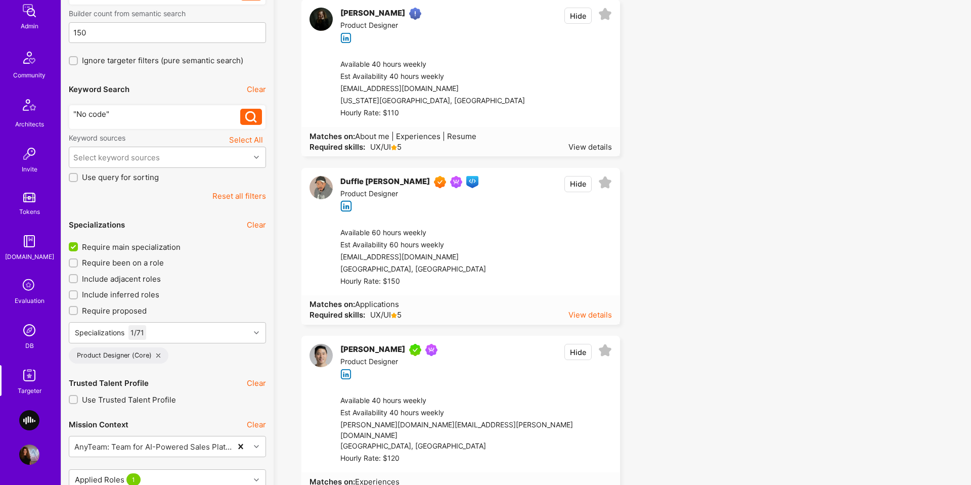
click at [600, 311] on div "View details" at bounding box center [589, 314] width 43 height 11
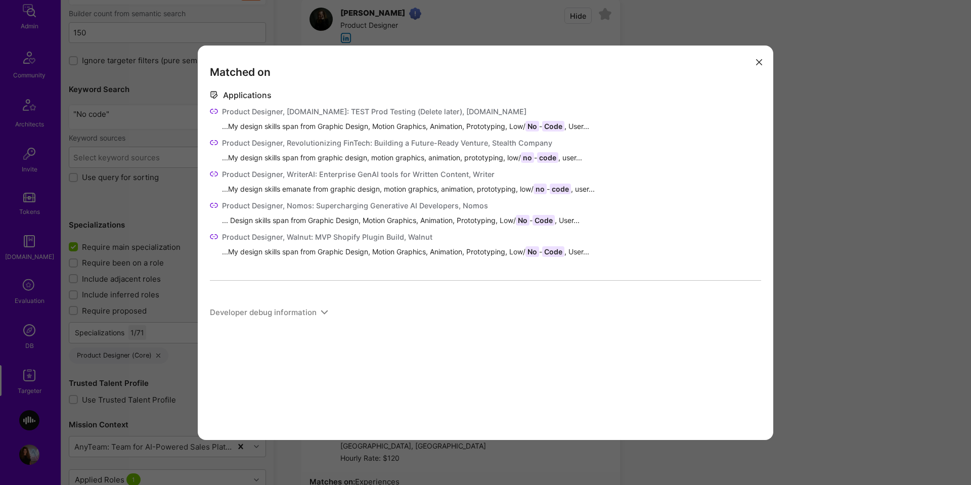
drag, startPoint x: 830, startPoint y: 153, endPoint x: 547, endPoint y: 158, distance: 283.2
click at [830, 153] on div "Matched on Applications Product Designer, A.Team: TEST Prod Testing (Delete lat…" at bounding box center [485, 242] width 971 height 485
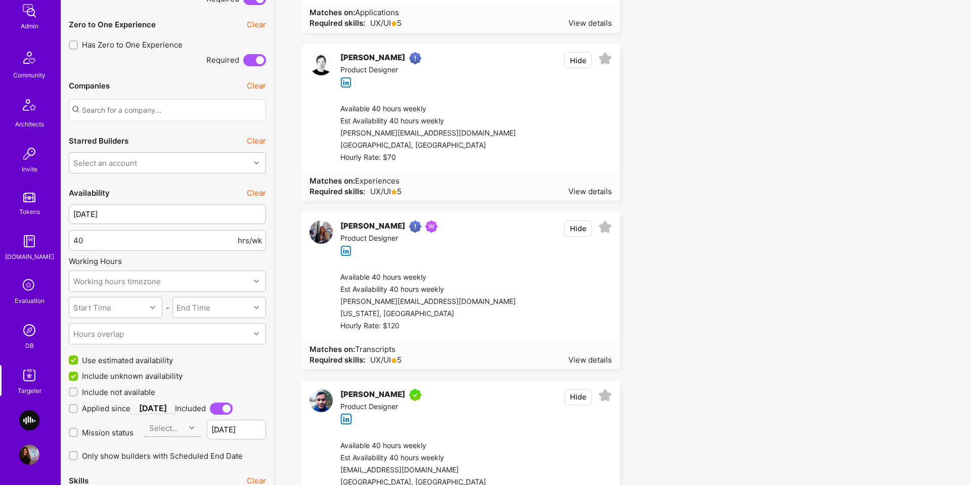
scroll to position [1151, 0]
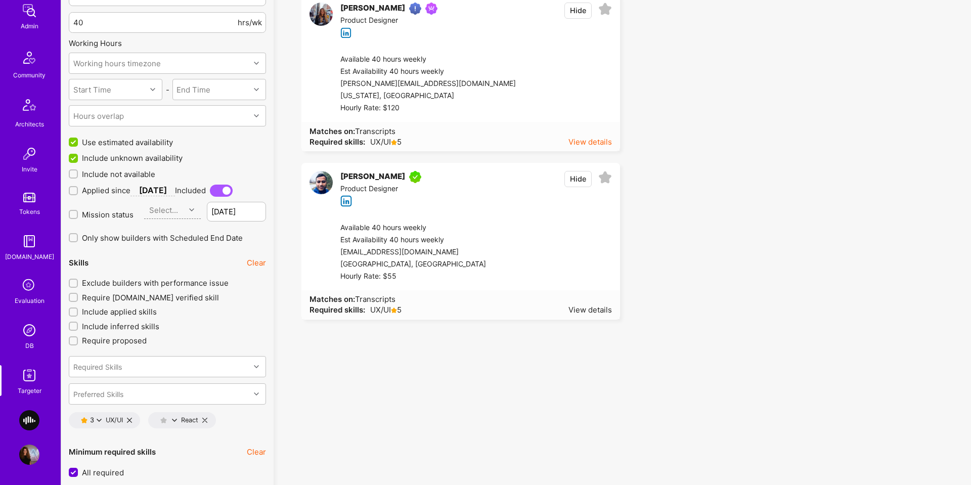
click at [606, 137] on div "View details" at bounding box center [589, 142] width 43 height 11
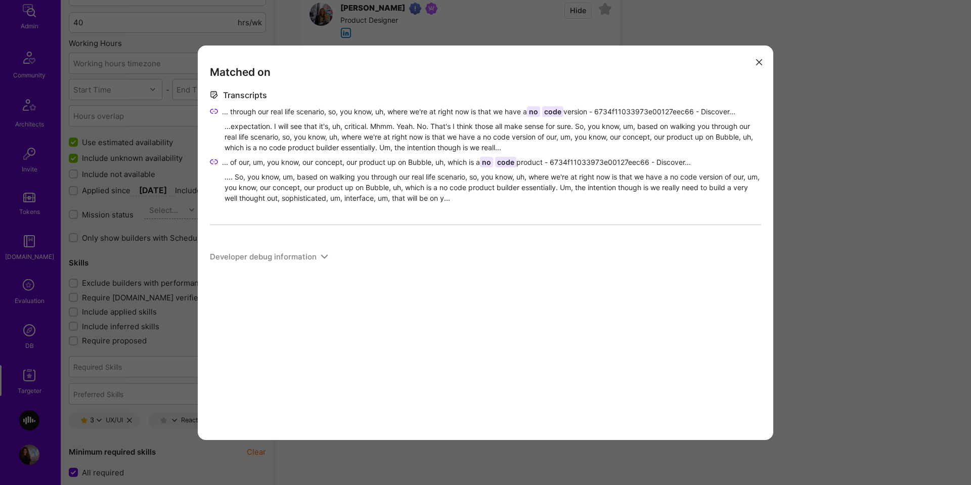
click at [878, 142] on div "Matched on Transcripts ... through our real life scenario, so, you know, uh, wh…" at bounding box center [485, 242] width 971 height 485
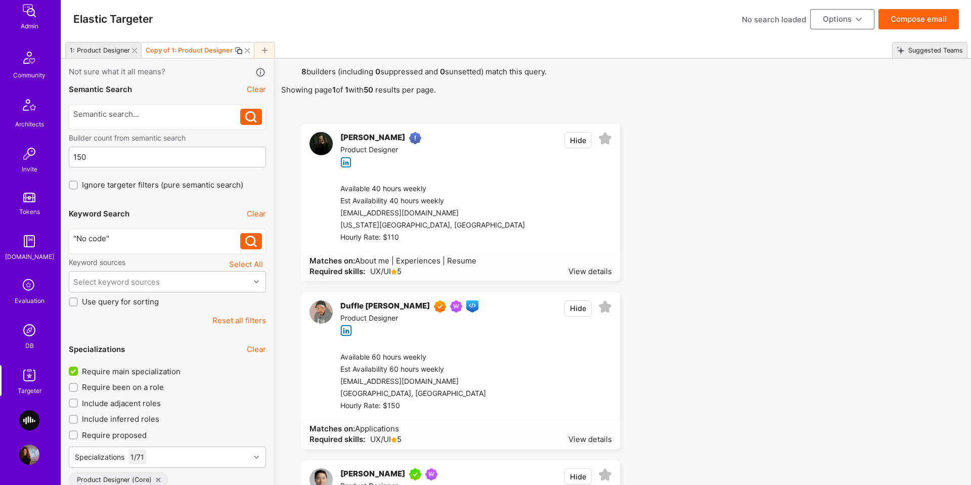
scroll to position [0, 0]
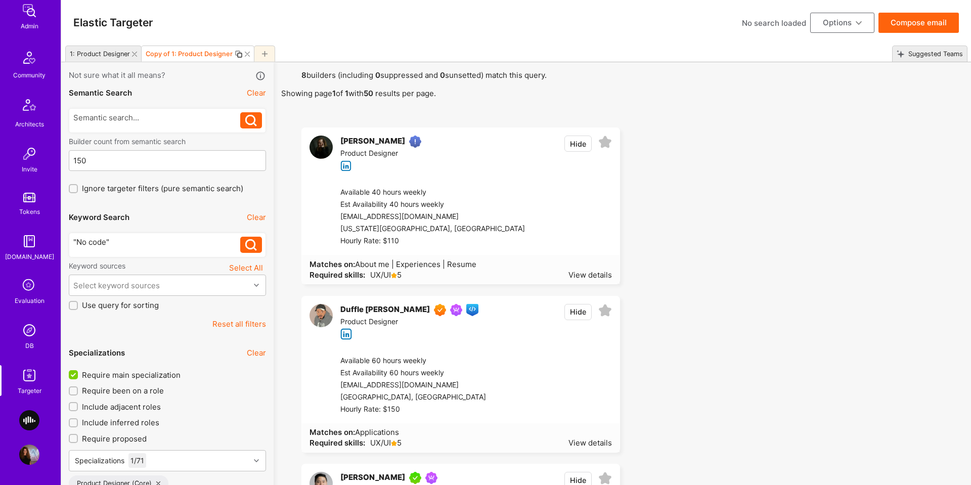
click at [235, 57] on icon at bounding box center [239, 54] width 8 height 8
click at [100, 243] on div ""No code"" at bounding box center [156, 242] width 167 height 11
click at [78, 243] on div ""No code"" at bounding box center [156, 242] width 167 height 11
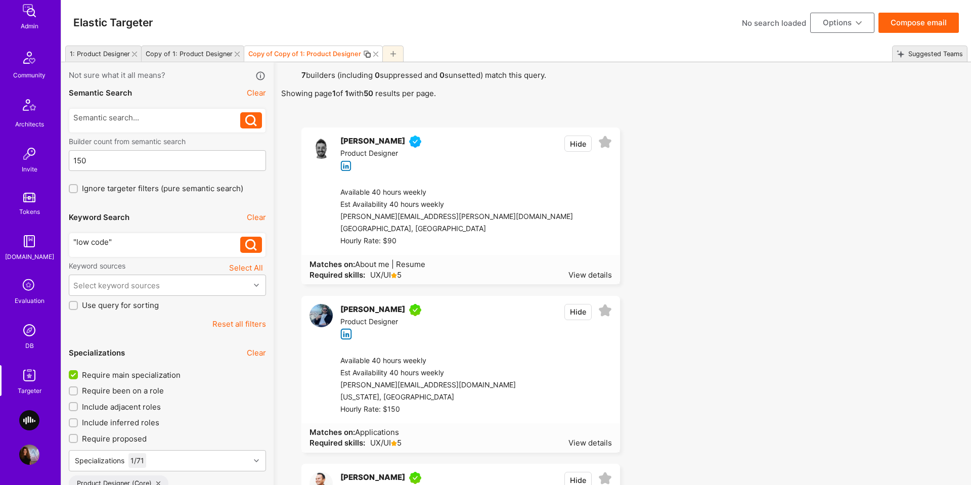
click at [912, 25] on button "Compose email" at bounding box center [918, 23] width 80 height 20
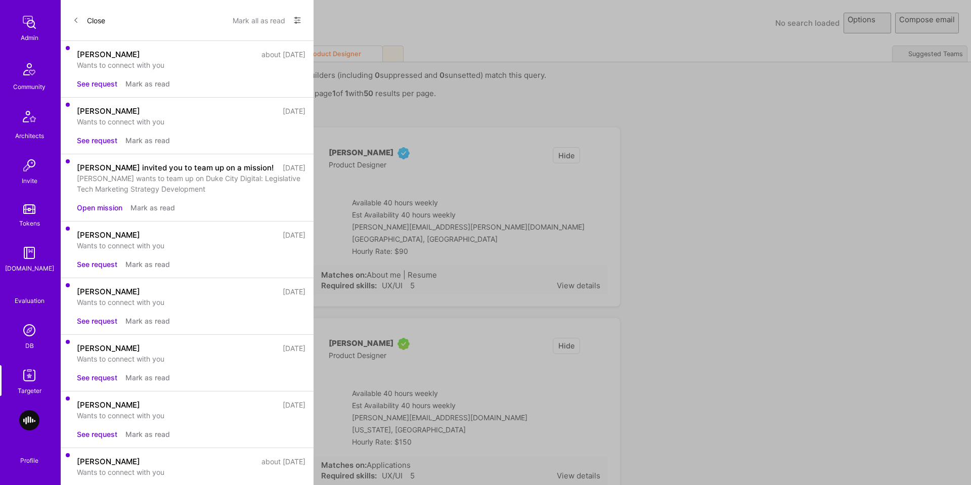
select select "rich-reachout"
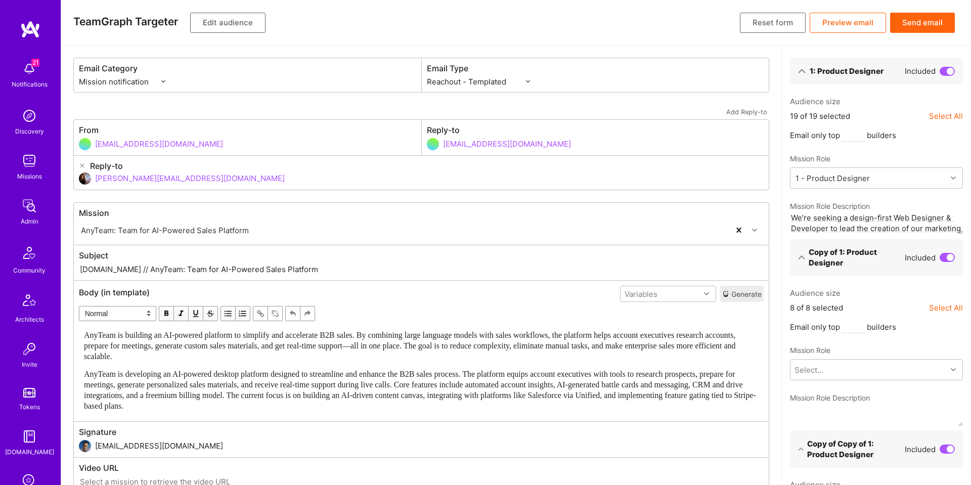
click at [736, 289] on button "Generate" at bounding box center [741, 294] width 43 height 16
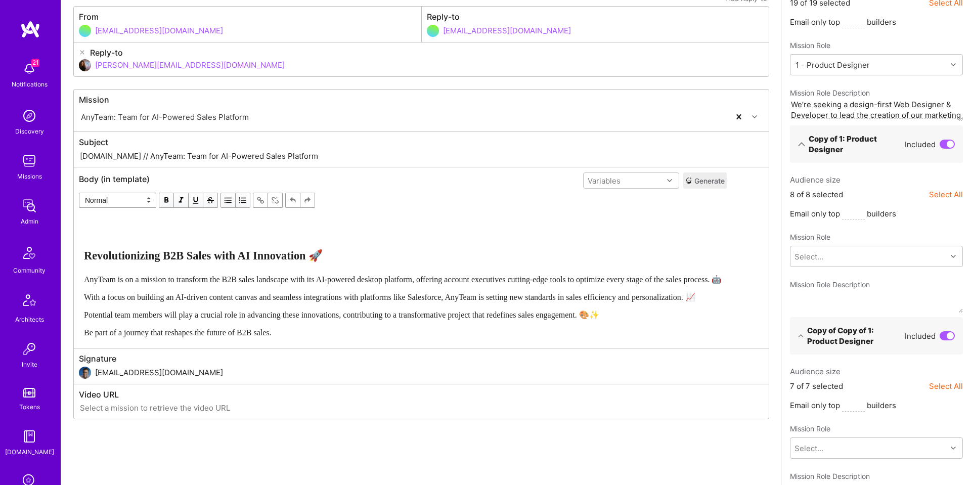
scroll to position [149, 0]
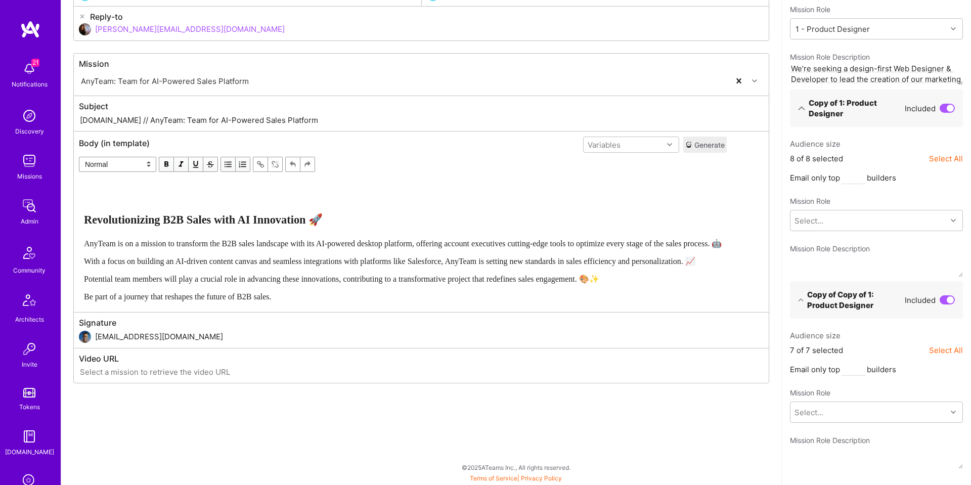
drag, startPoint x: 164, startPoint y: 122, endPoint x: 233, endPoint y: 133, distance: 69.7
click at [164, 122] on input "A.Team // AnyTeam: Team for AI-Powered Sales Platform" at bounding box center [421, 120] width 685 height 12
drag, startPoint x: 235, startPoint y: 121, endPoint x: 153, endPoint y: 121, distance: 82.4
click at [153, 120] on input "A.Team // AnyTeam: Team for AI-Powered Sales Platform" at bounding box center [421, 120] width 685 height 12
type input "A.Team // AnyTeam: Designer with Web development skills"
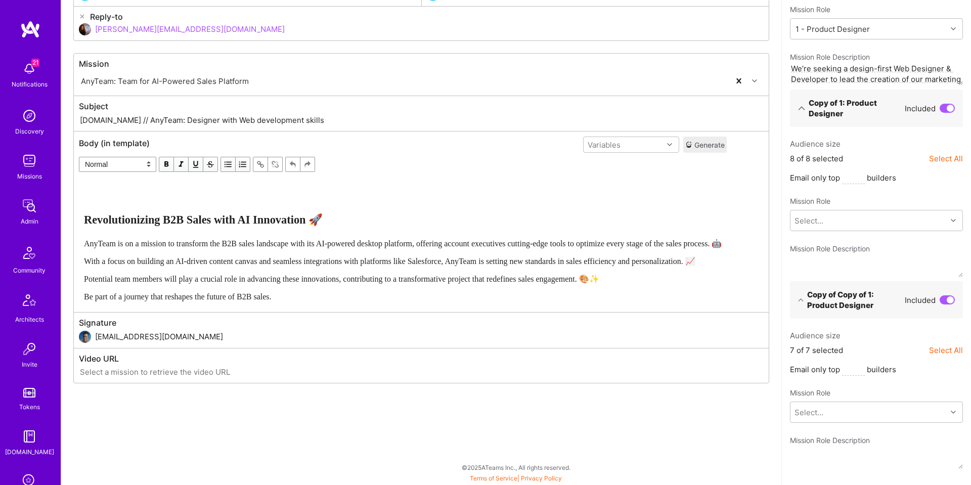
click at [121, 347] on input "luisteofilo@a.team" at bounding box center [429, 337] width 668 height 26
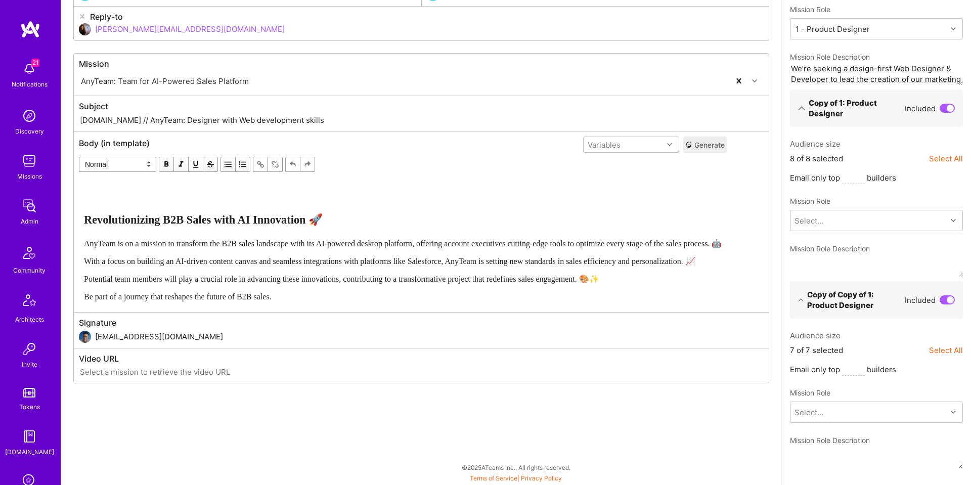
click at [121, 347] on input "luisteofilo@a.team" at bounding box center [429, 337] width 668 height 26
click at [130, 369] on span "Shahar Shavit" at bounding box center [218, 363] width 190 height 11
type input "shahar@a.team"
drag, startPoint x: 489, startPoint y: 439, endPoint x: 480, endPoint y: 436, distance: 9.0
click at [488, 438] on div "Email Category Mission notification Community & Product Email Type Custom - Tem…" at bounding box center [421, 190] width 720 height 589
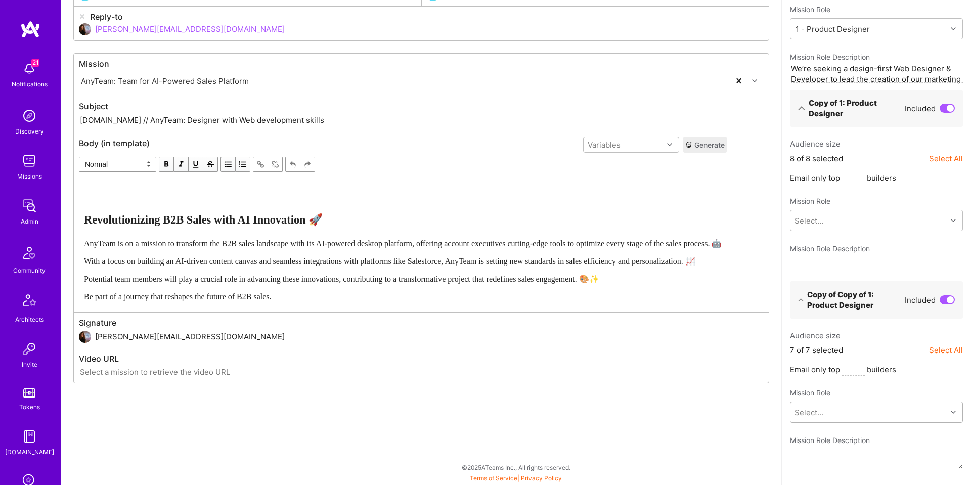
scroll to position [243, 0]
click at [857, 422] on body "21 21 Notifications Discovery Missions Admin Community Architects Invite Tokens…" at bounding box center [485, 165] width 971 height 629
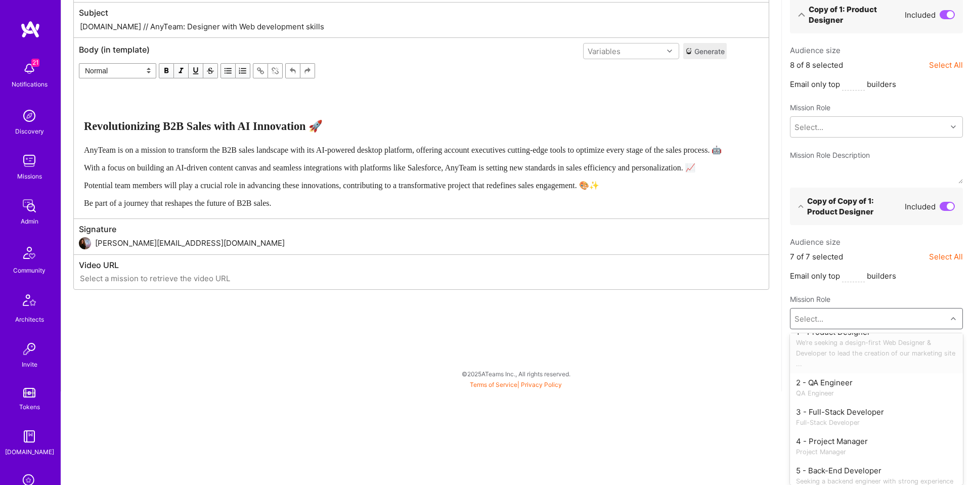
scroll to position [18, 0]
click at [842, 348] on span "We’re seeking a design-first Web Designer & Developer to lead the creation of o…" at bounding box center [876, 348] width 161 height 32
type textarea "We’re seeking a design-first Web Designer & Developer to lead the creation of o…"
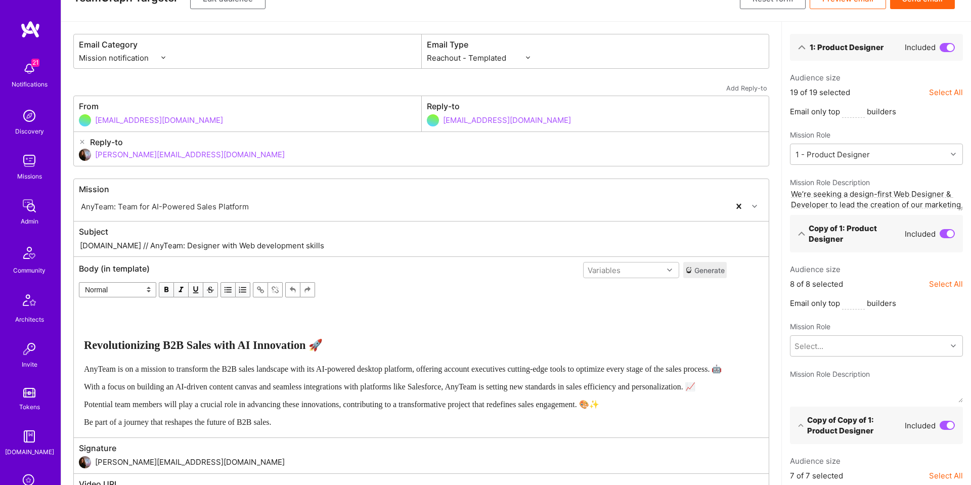
scroll to position [0, 0]
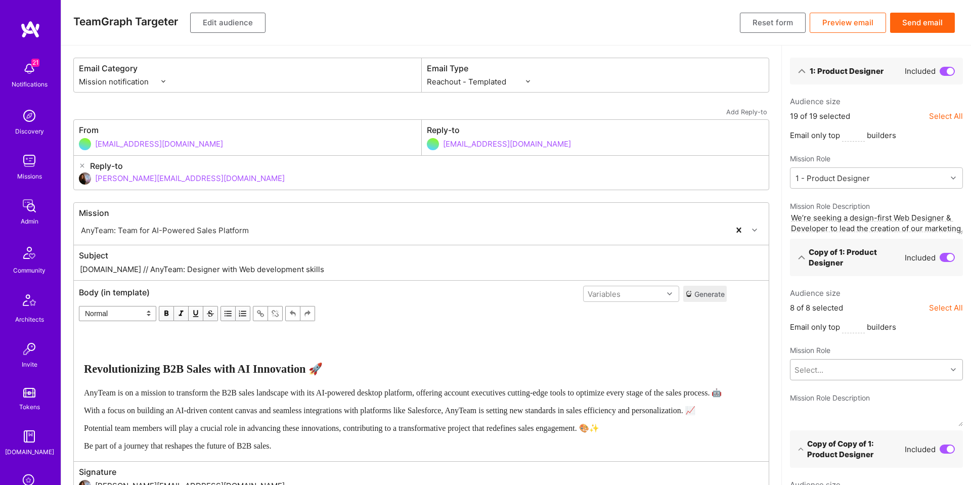
click at [819, 370] on body "21 21 Notifications Discovery Missions Admin Community Architects Invite Tokens…" at bounding box center [485, 314] width 971 height 629
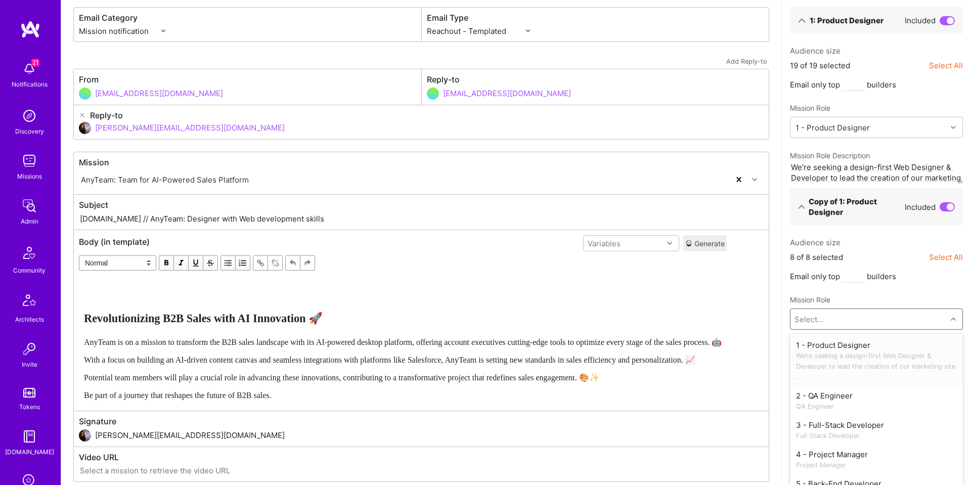
scroll to position [55, 0]
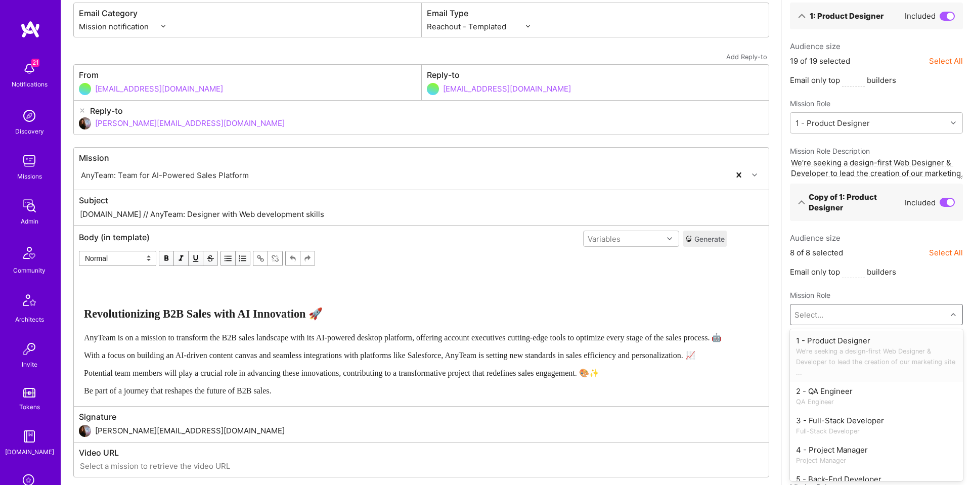
drag, startPoint x: 849, startPoint y: 351, endPoint x: 843, endPoint y: 351, distance: 6.1
click at [848, 351] on span "We’re seeking a design-first Web Designer & Developer to lead the creation of o…" at bounding box center [876, 362] width 161 height 32
type textarea "We’re seeking a design-first Web Designer & Developer to lead the creation of o…"
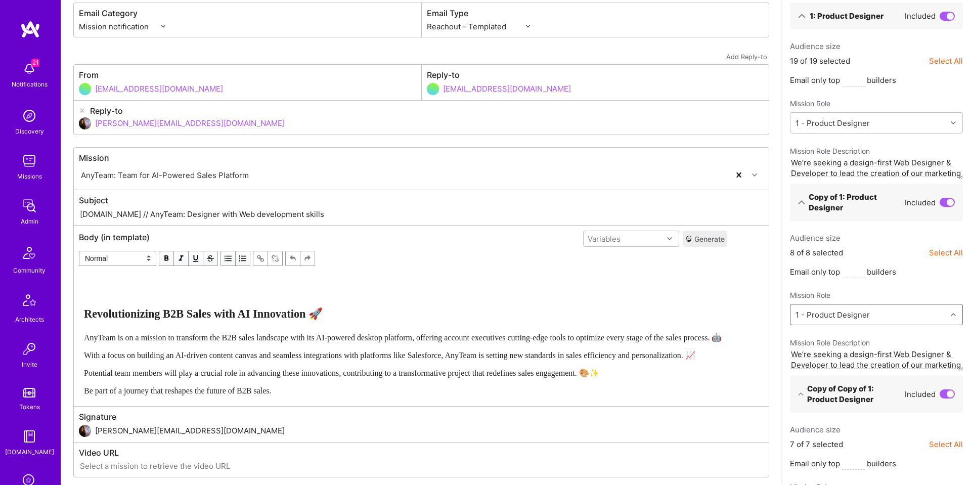
scroll to position [0, 0]
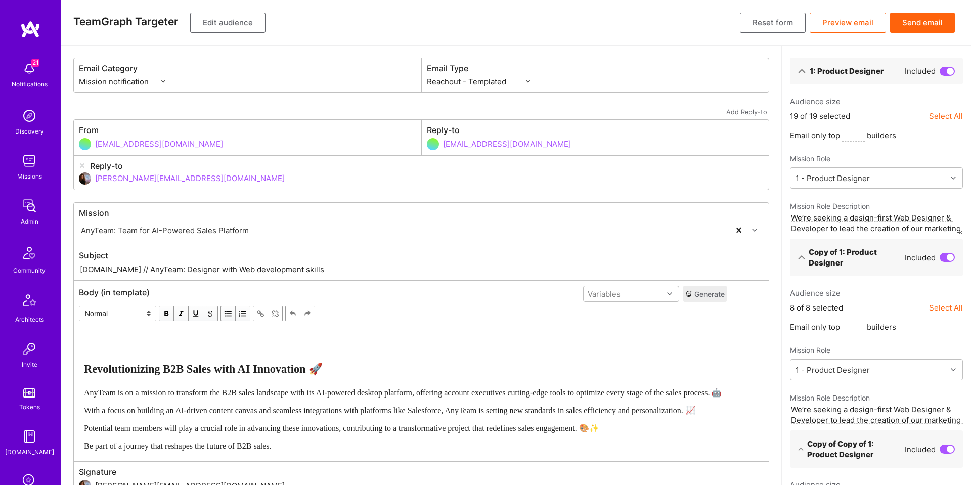
click at [930, 23] on button "Send email" at bounding box center [922, 23] width 65 height 20
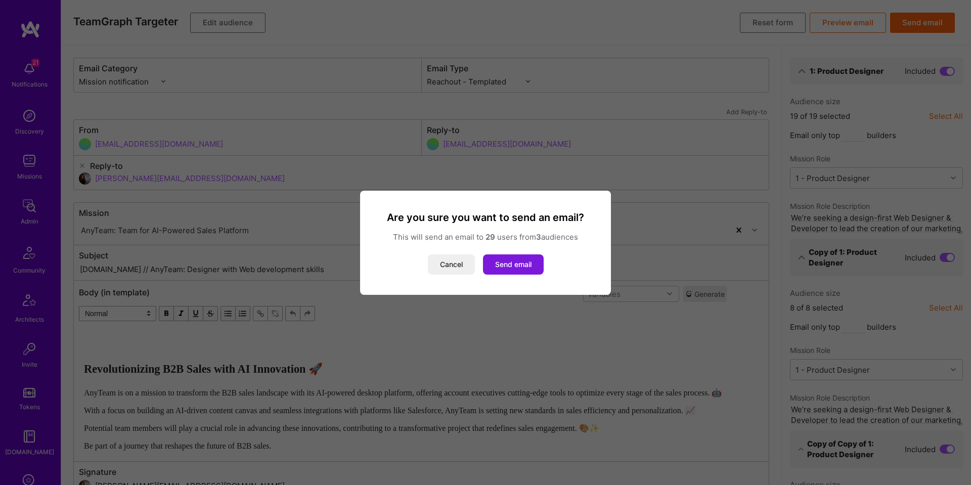
click at [520, 263] on button "Send email" at bounding box center [513, 264] width 61 height 20
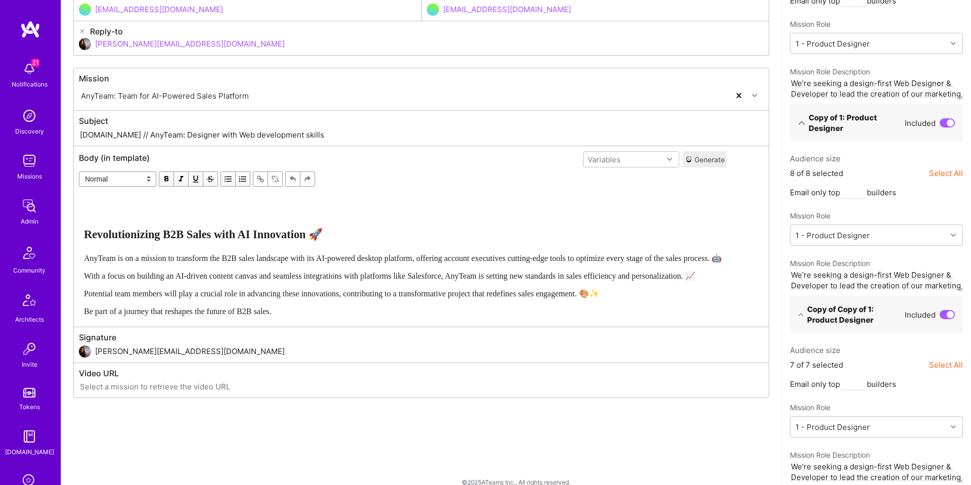
scroll to position [149, 0]
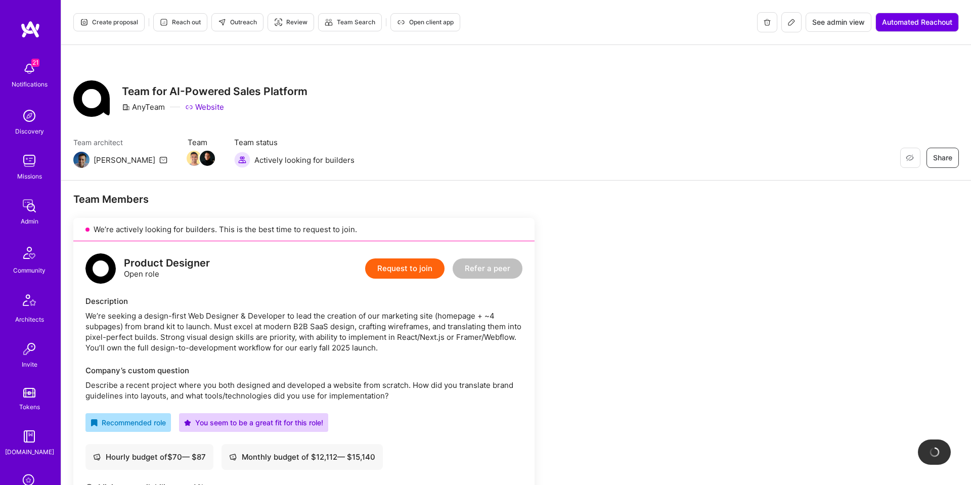
click at [784, 26] on button at bounding box center [791, 22] width 20 height 20
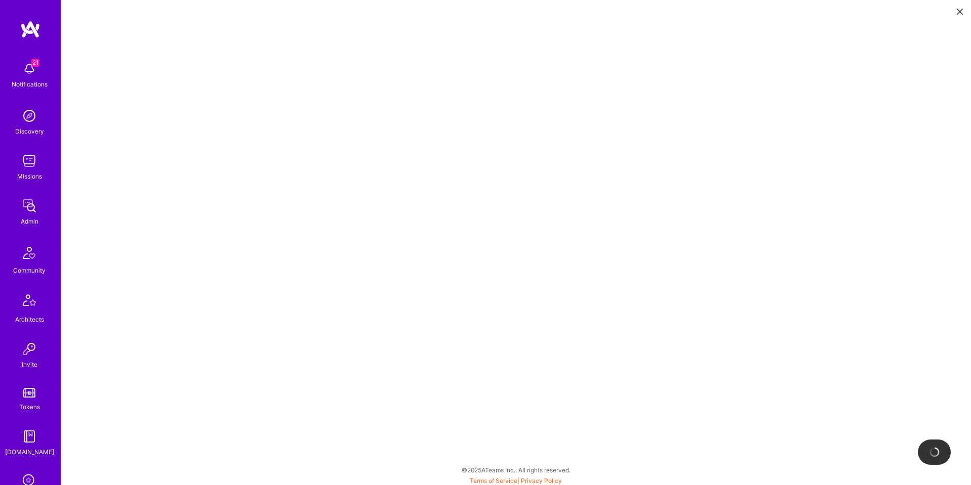
scroll to position [3, 0]
click at [958, 10] on icon at bounding box center [960, 12] width 6 height 6
